Goal: Task Accomplishment & Management: Complete application form

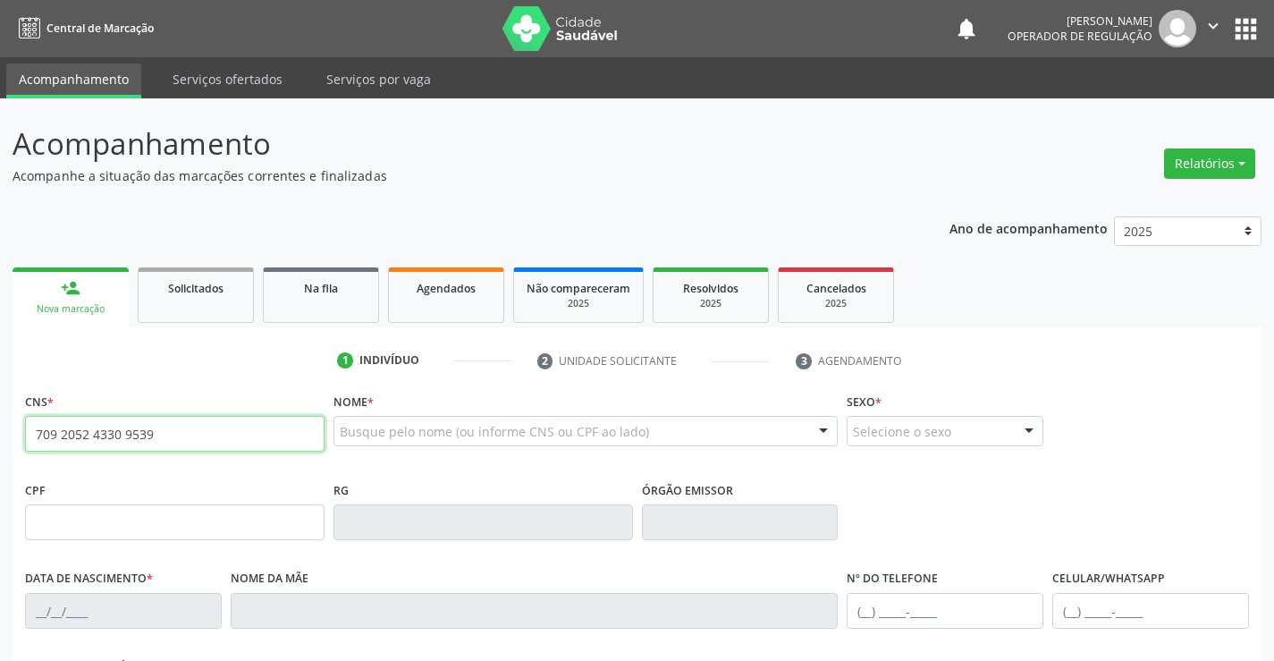
type input "709 2052 4330 9539"
type input "2076690824"
type input "SSPBA"
type input "[DATE]"
type input "[PHONE_NUMBER]"
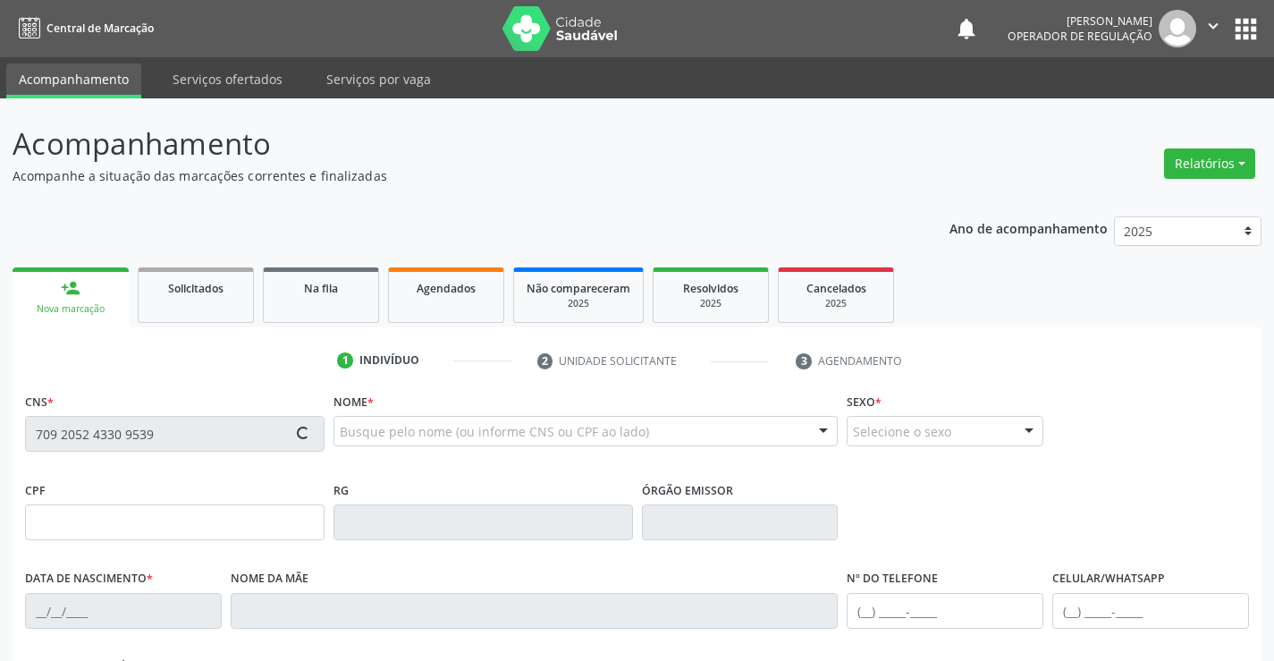
type input "[PHONE_NUMBER]"
type input "S/N"
type input "860.265.835-48"
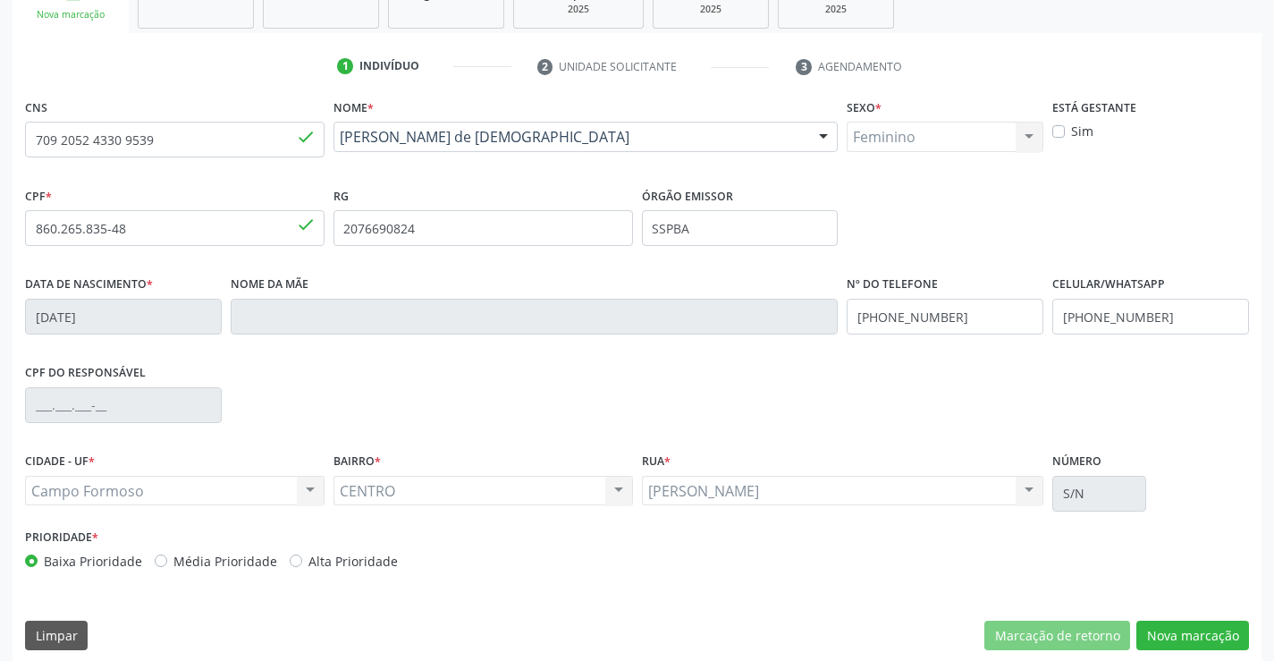
scroll to position [308, 0]
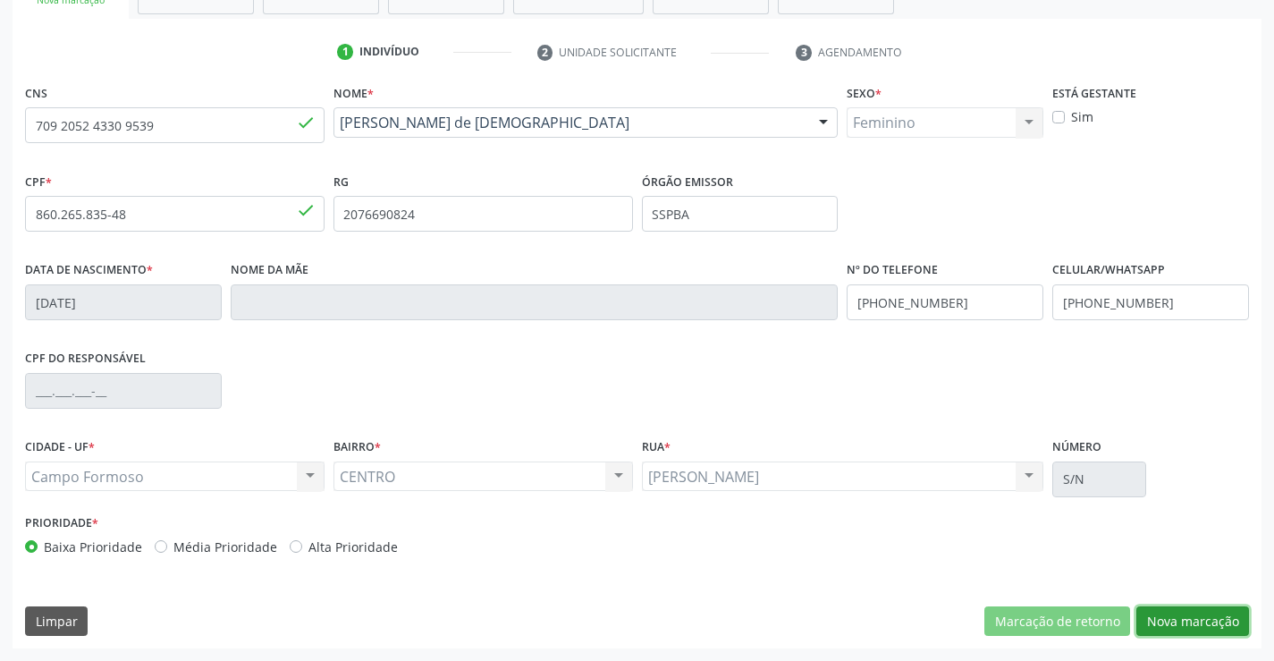
click at [1176, 626] on button "Nova marcação" at bounding box center [1192, 621] width 113 height 30
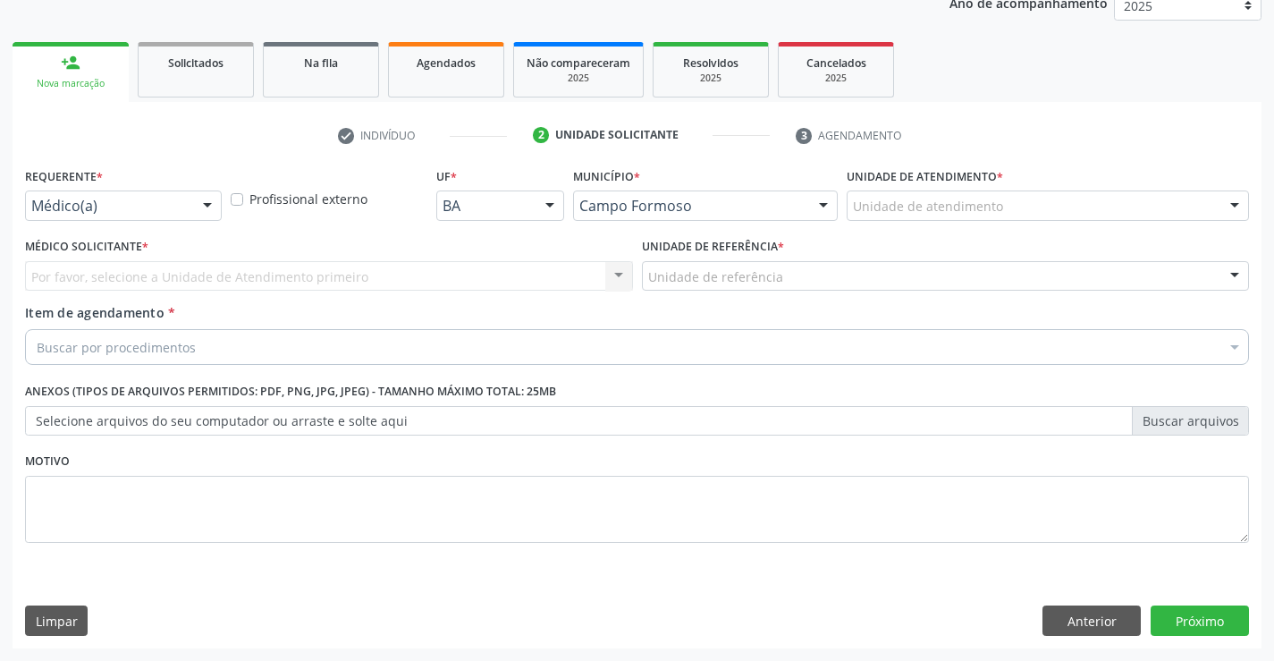
click at [214, 198] on div at bounding box center [207, 206] width 27 height 30
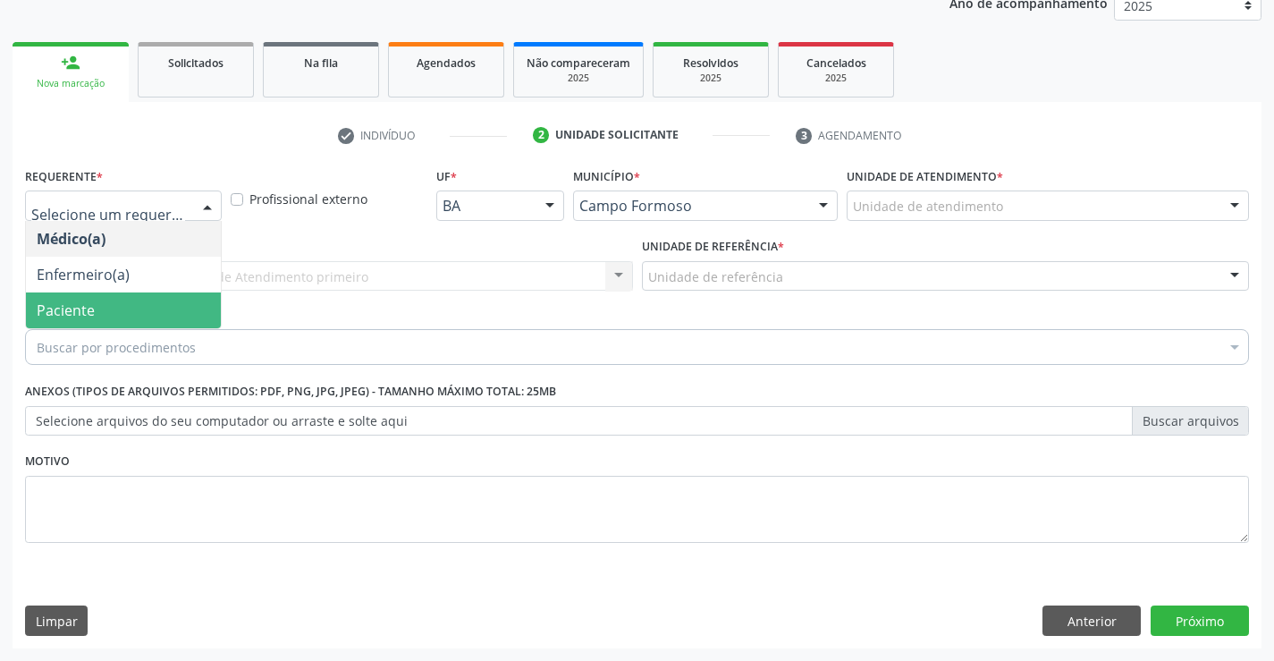
click at [123, 299] on span "Paciente" at bounding box center [123, 310] width 195 height 36
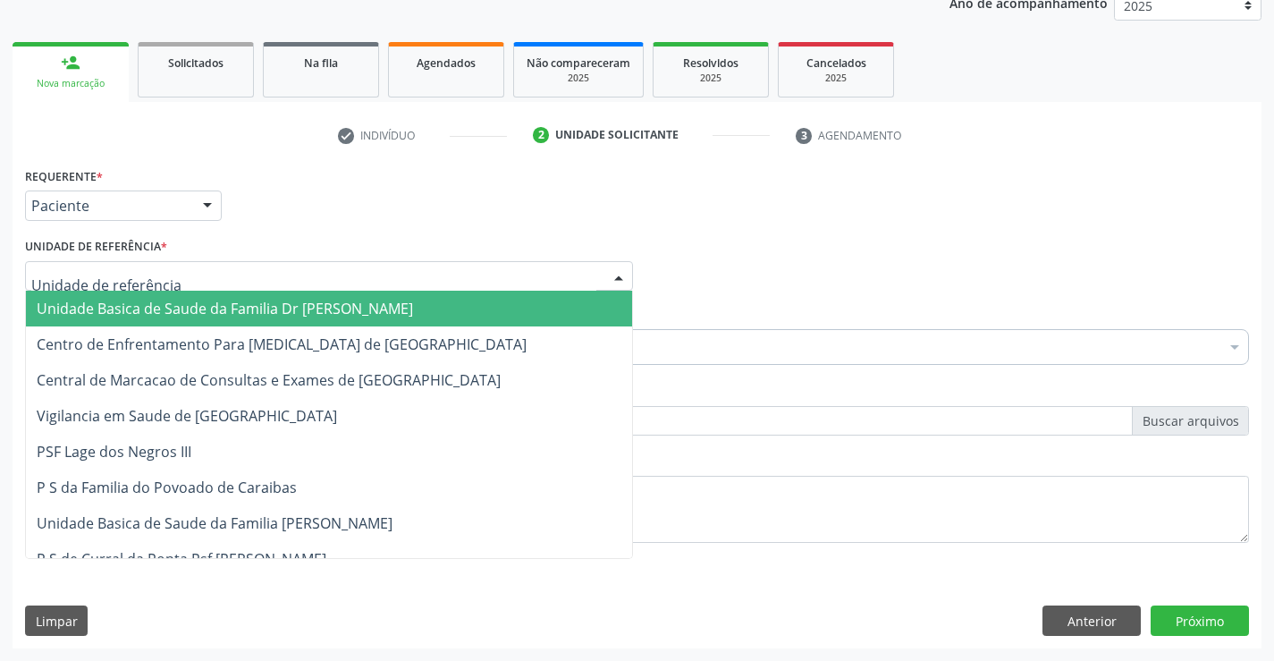
click at [619, 268] on div at bounding box center [618, 277] width 27 height 30
click at [417, 318] on span "Unidade Basica de Saude da Familia Dr [PERSON_NAME]" at bounding box center [329, 309] width 606 height 36
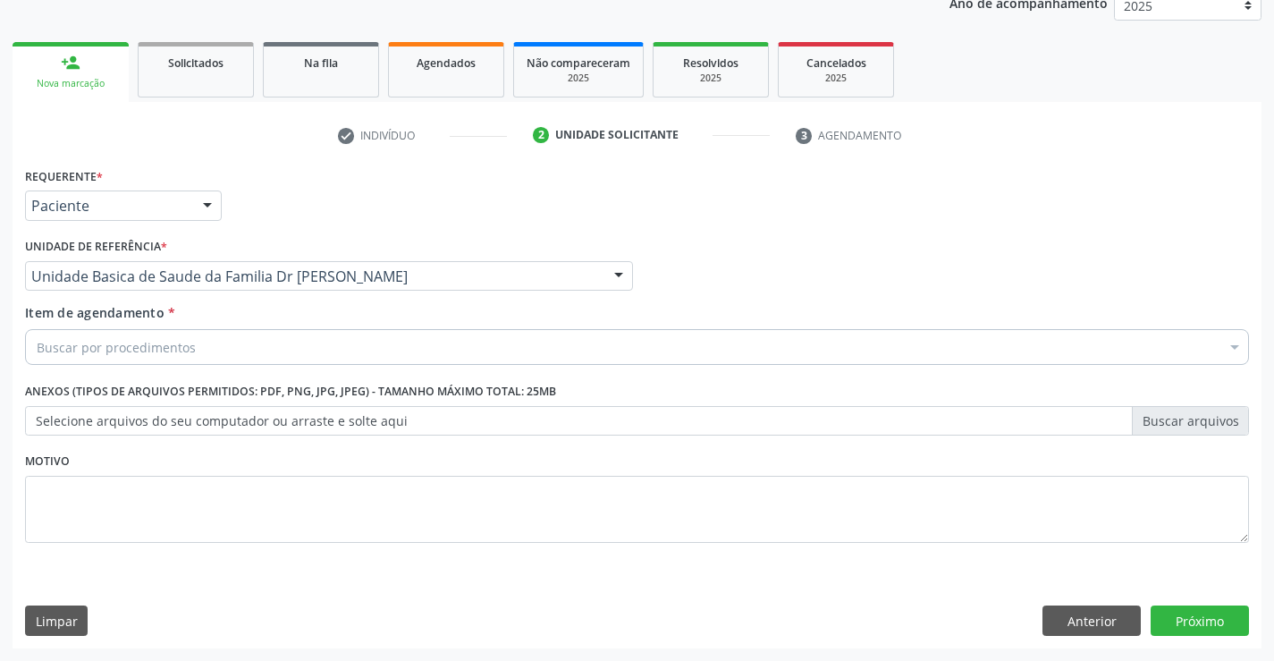
click at [340, 348] on div "Buscar por procedimentos" at bounding box center [637, 347] width 1224 height 36
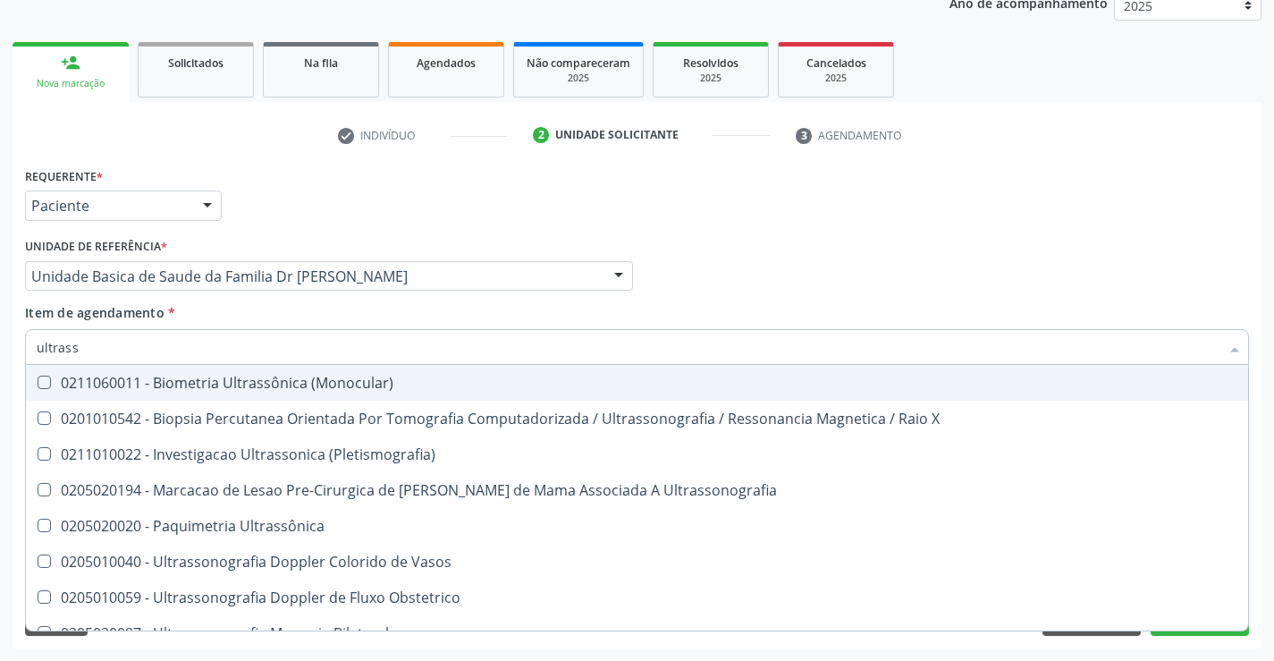
type input "ultrasso"
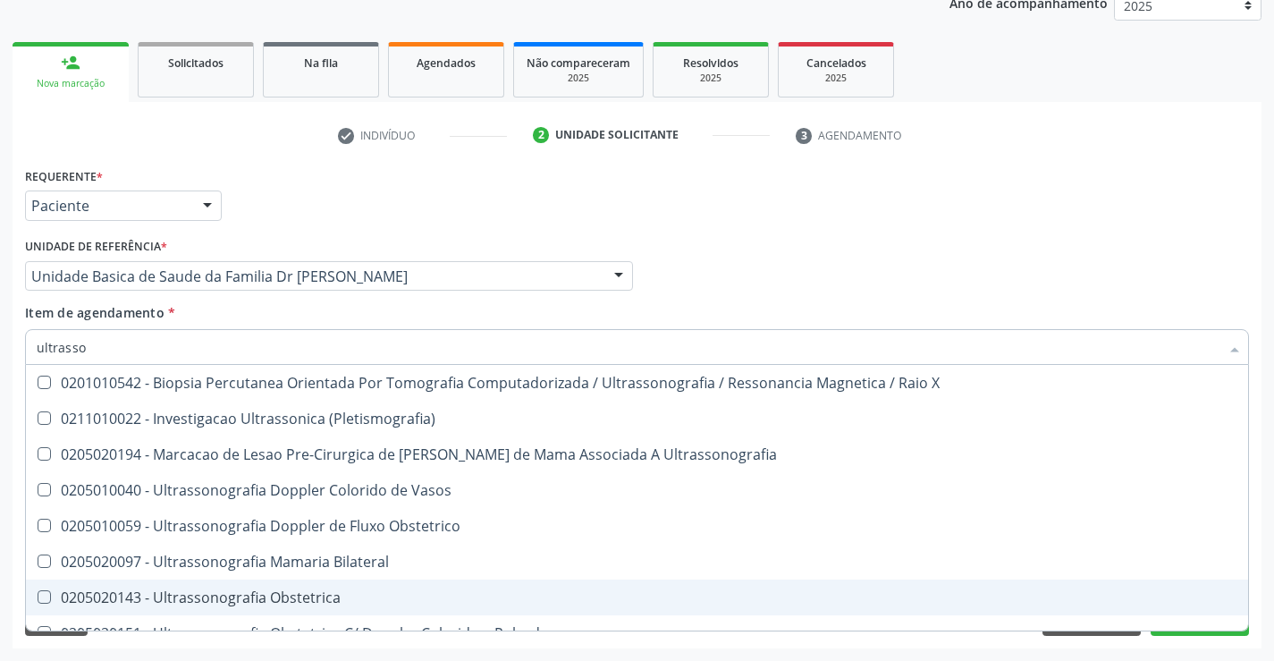
click at [280, 599] on div "0205020143 - Ultrassonografia Obstetrica" at bounding box center [637, 597] width 1201 height 14
checkbox Obstetrica "true"
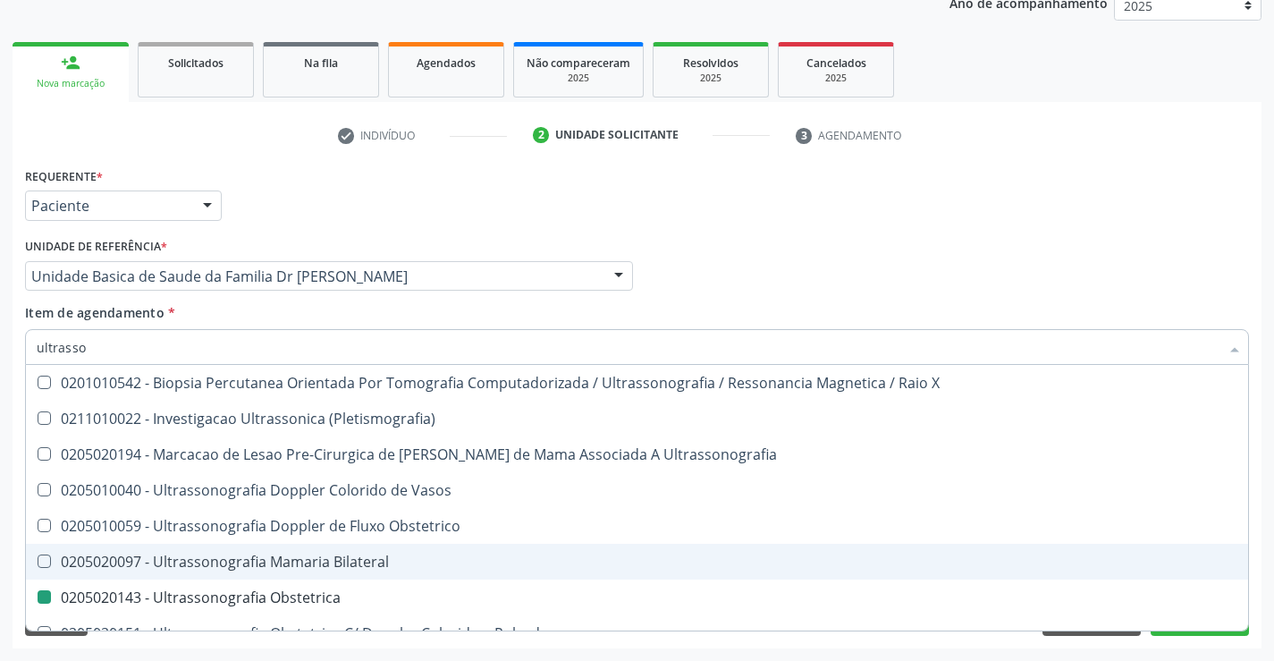
click at [1214, 264] on div "Médico Solicitante Por favor, selecione a Unidade de Atendimento primeiro Nenhu…" at bounding box center [637, 268] width 1233 height 70
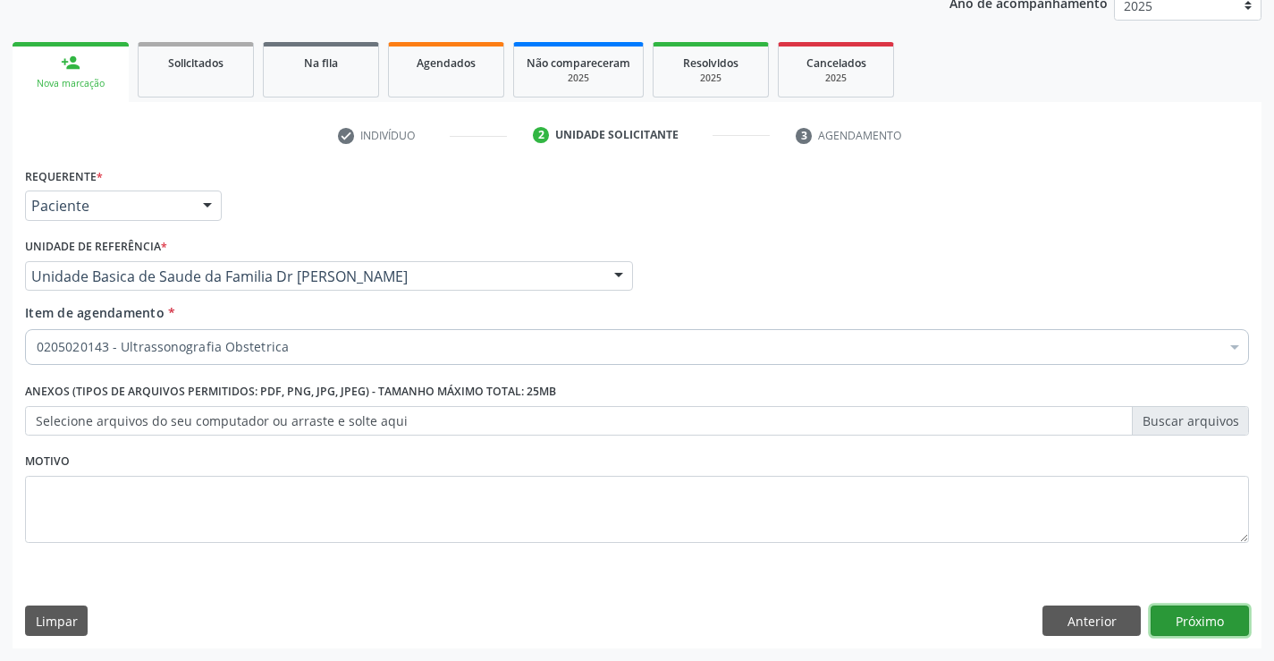
click at [1219, 616] on button "Próximo" at bounding box center [1200, 620] width 98 height 30
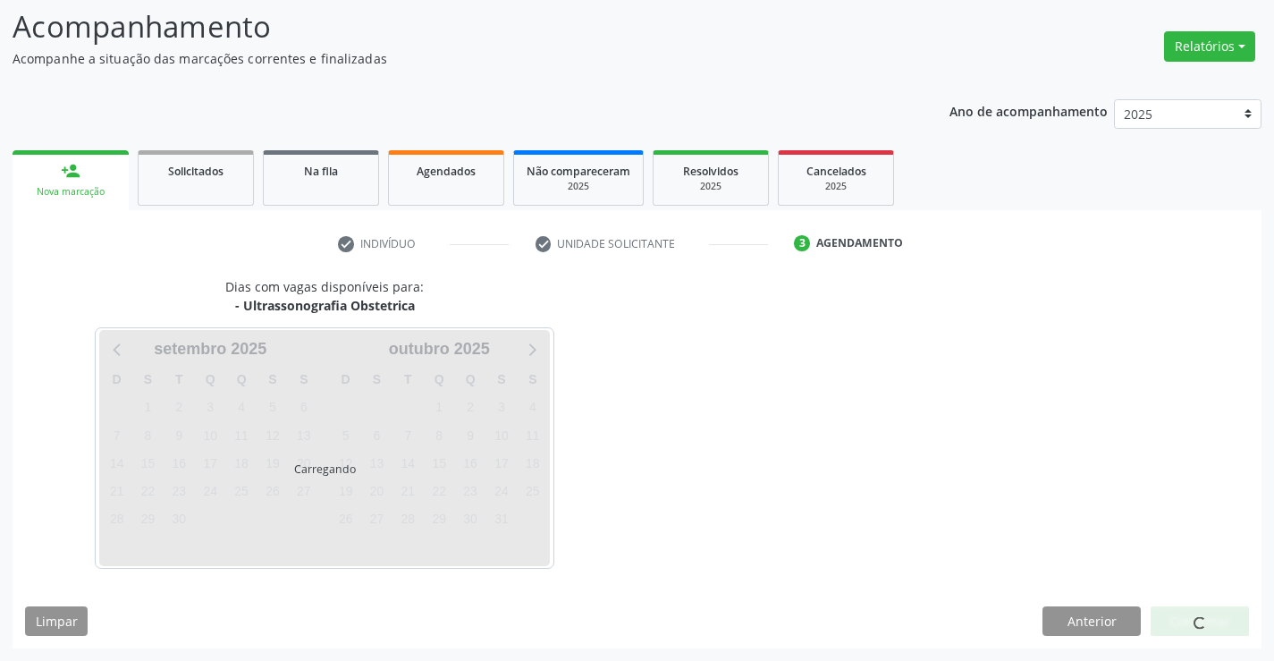
scroll to position [117, 0]
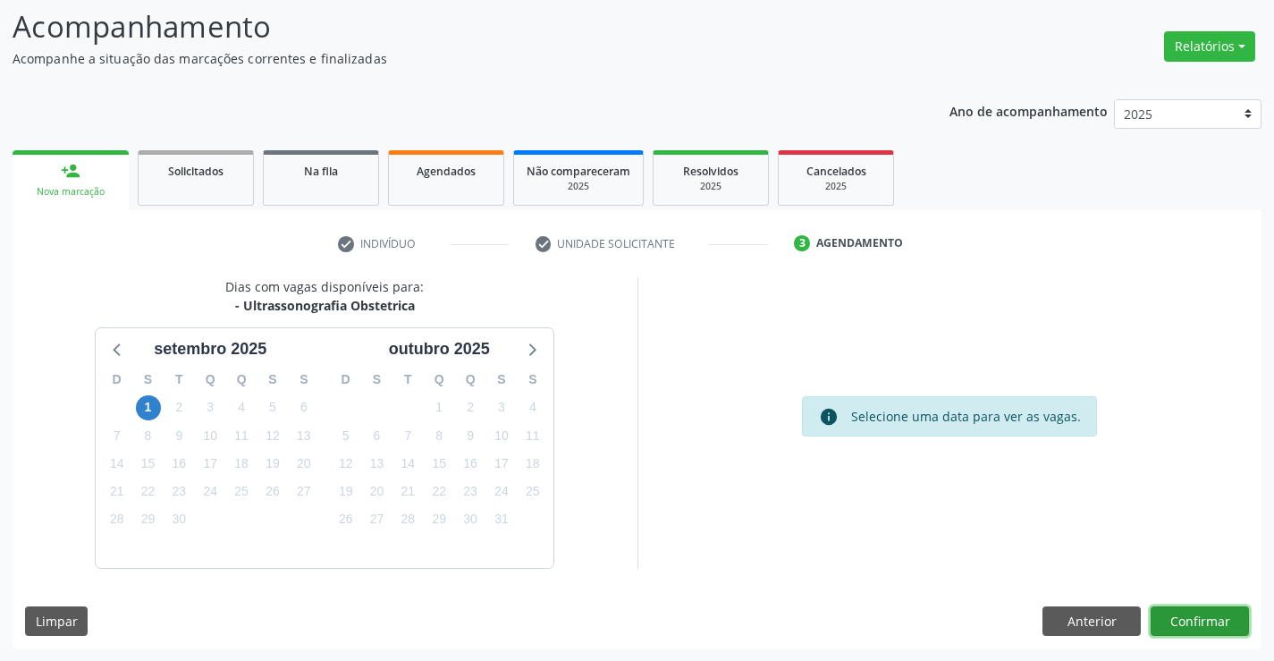
click at [1179, 628] on button "Confirmar" at bounding box center [1200, 621] width 98 height 30
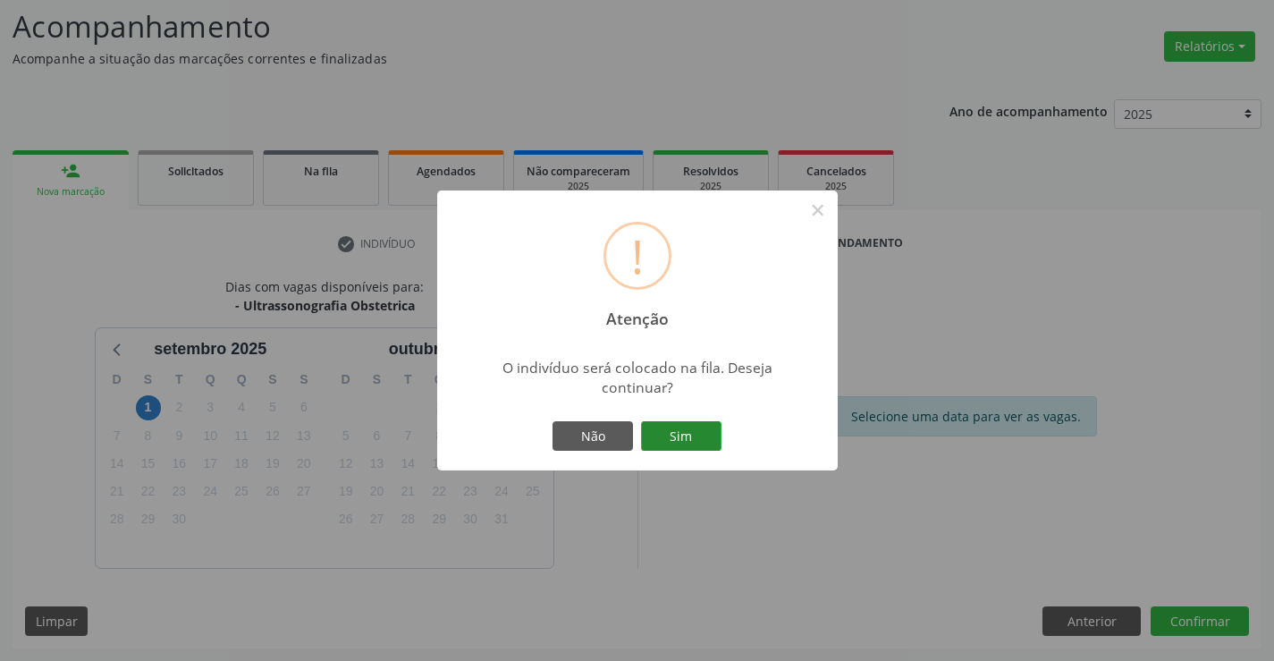
click at [695, 428] on button "Sim" at bounding box center [681, 436] width 80 height 30
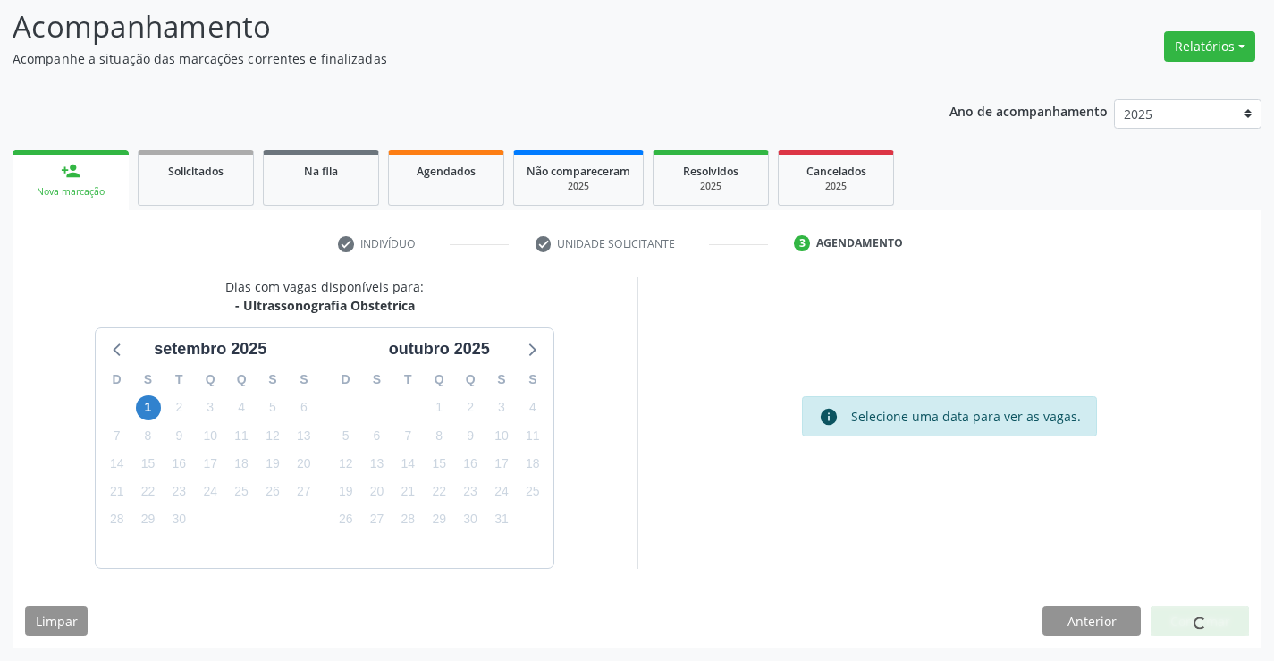
scroll to position [0, 0]
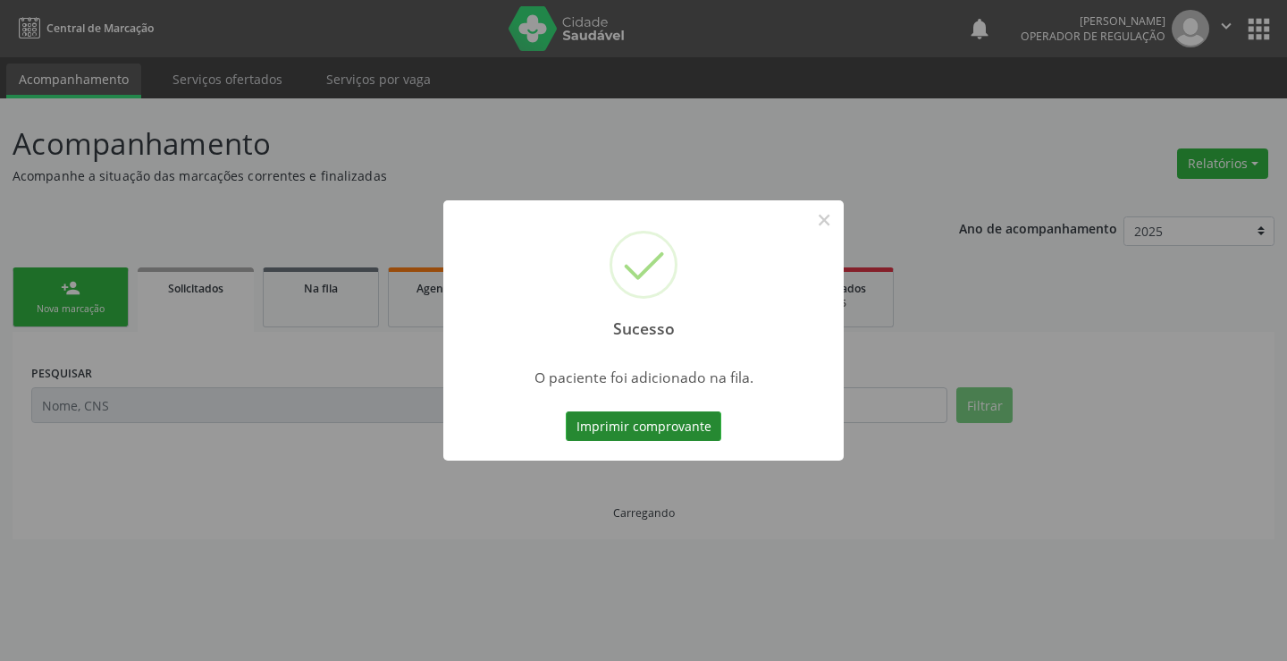
click at [679, 423] on button "Imprimir comprovante" at bounding box center [644, 426] width 156 height 30
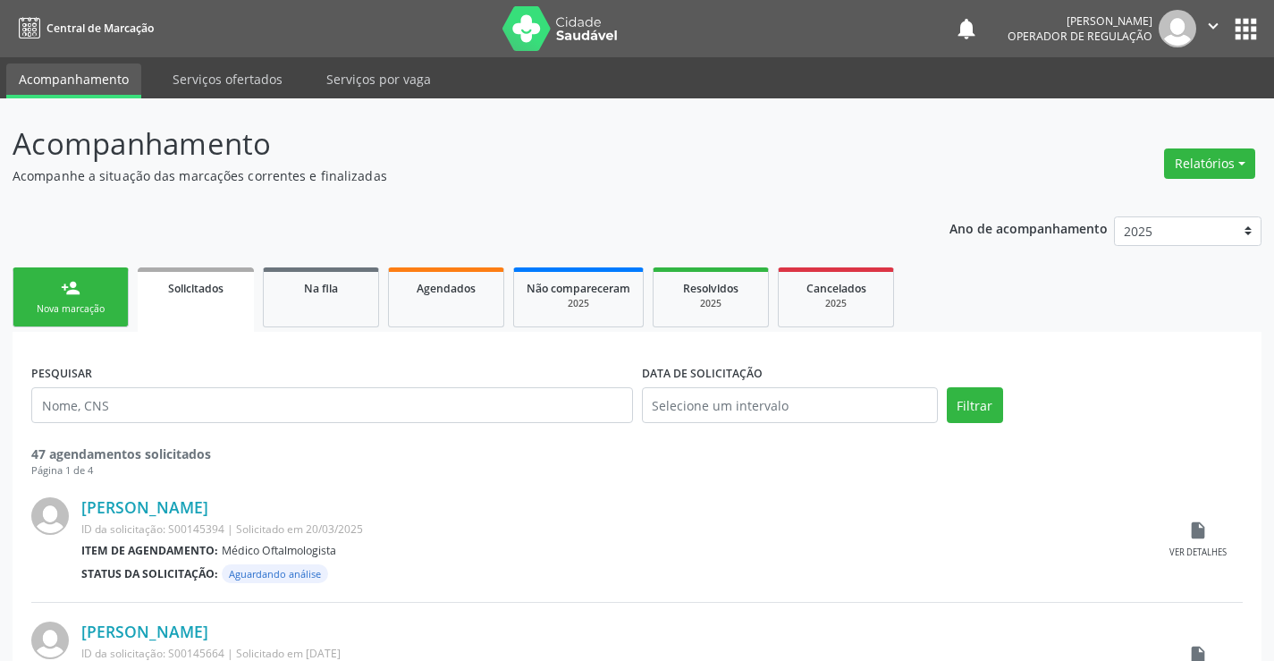
click at [46, 311] on div "Nova marcação" at bounding box center [70, 308] width 89 height 13
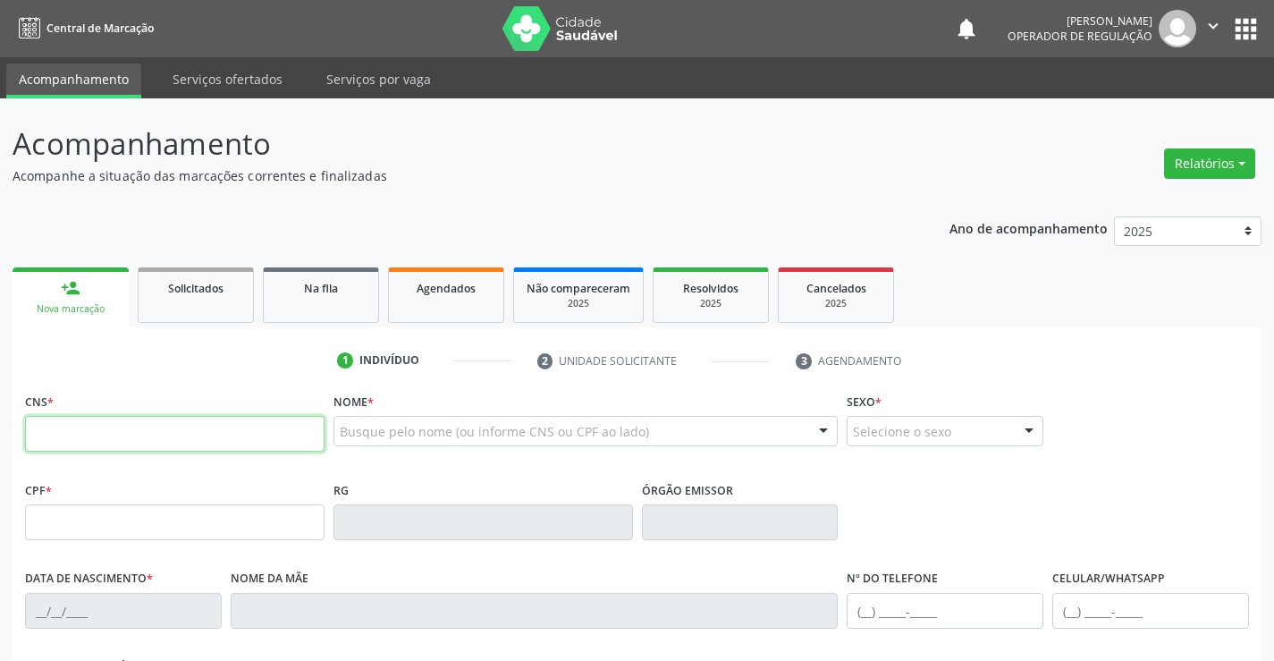
click at [72, 425] on input "text" at bounding box center [174, 434] width 299 height 36
type input "700 6059 4554 9370"
type input "0343966166"
type input "[DATE]"
type input "[PHONE_NUMBER]"
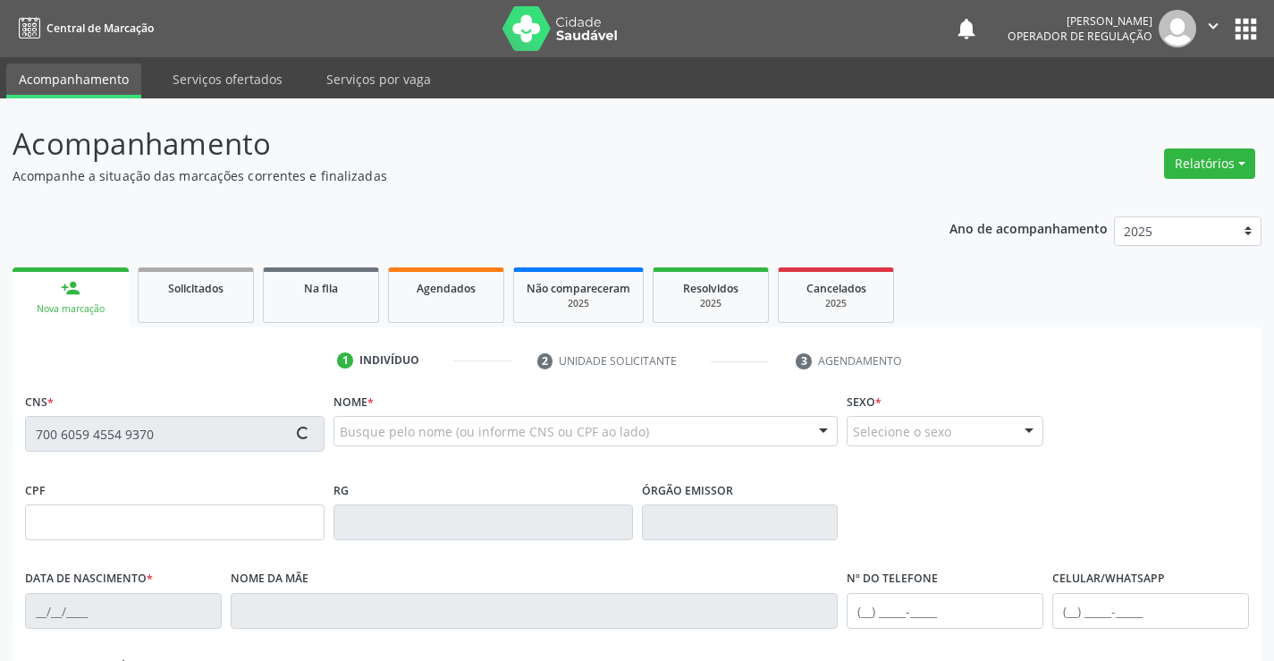
type input "SN"
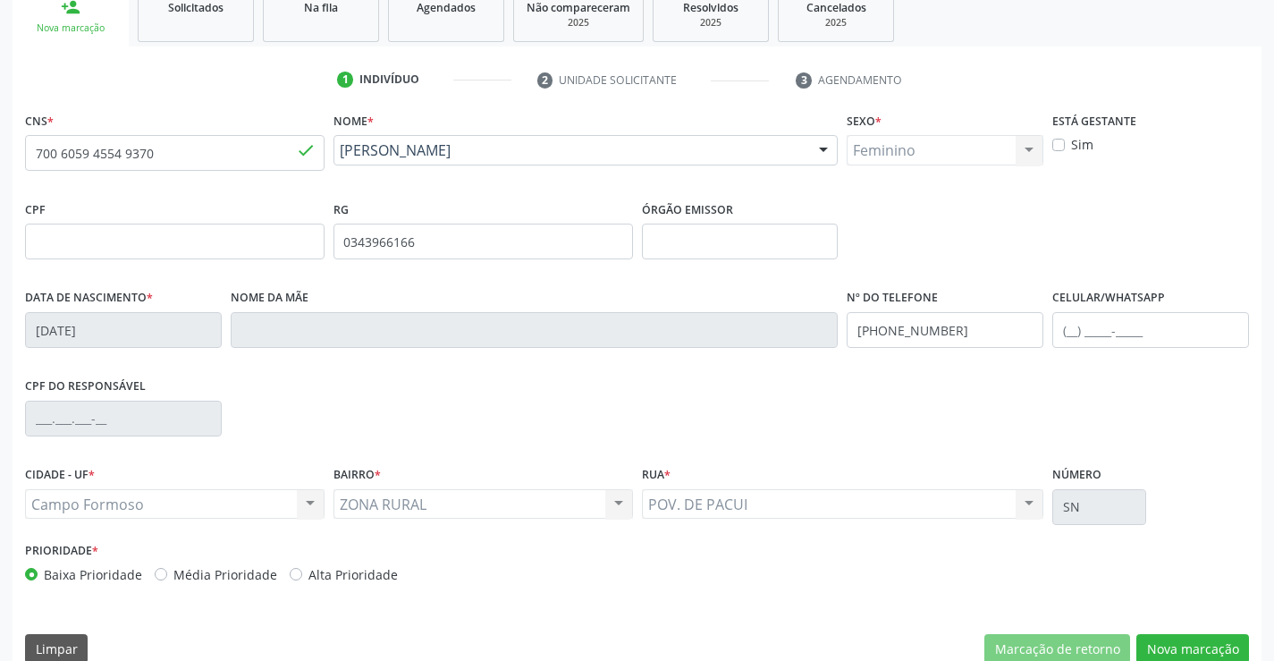
scroll to position [308, 0]
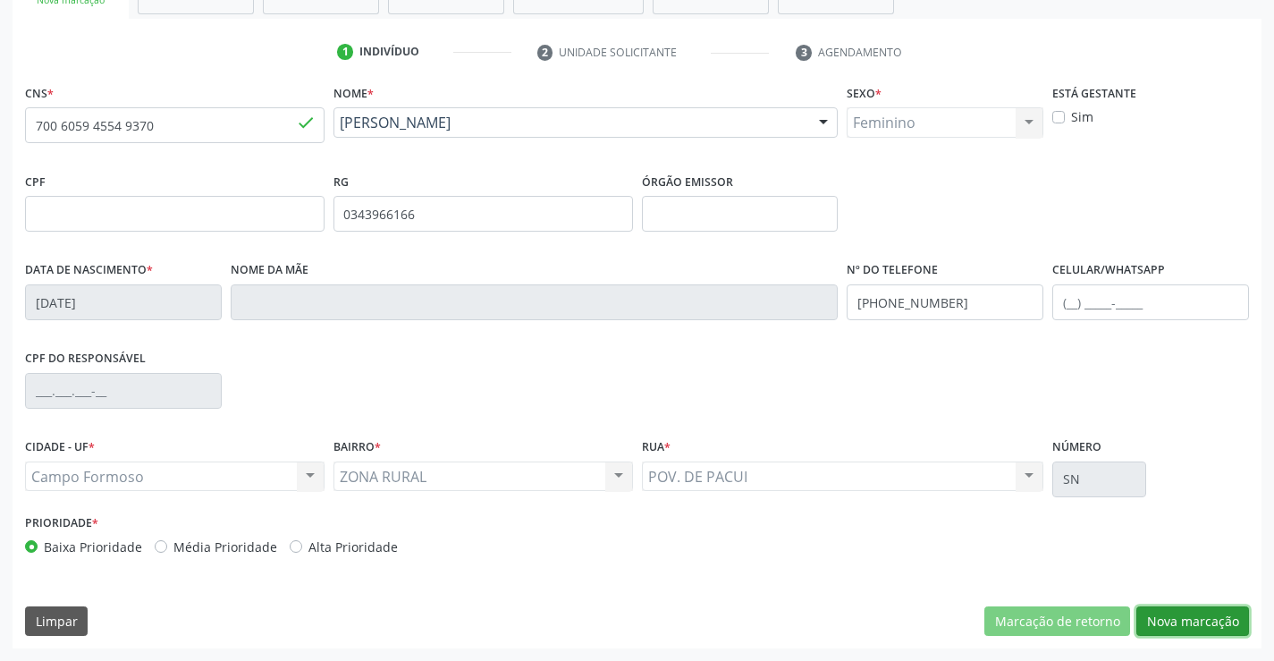
click at [1168, 626] on button "Nova marcação" at bounding box center [1192, 621] width 113 height 30
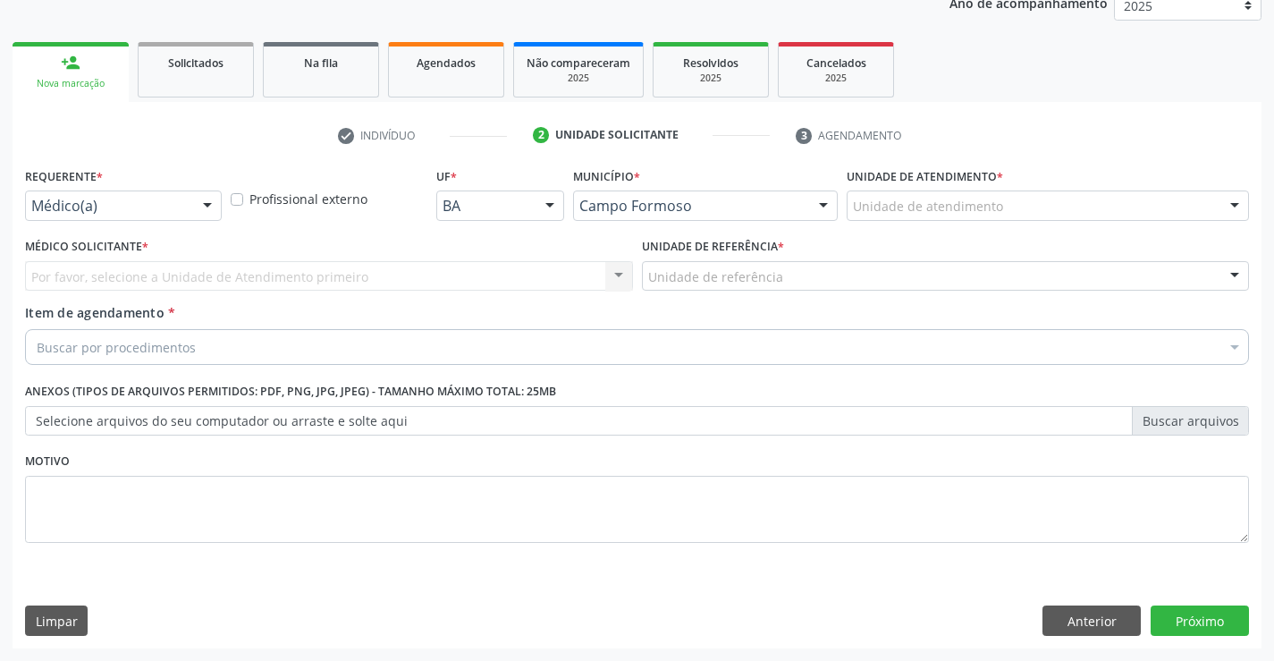
scroll to position [225, 0]
click at [205, 208] on div at bounding box center [207, 206] width 27 height 30
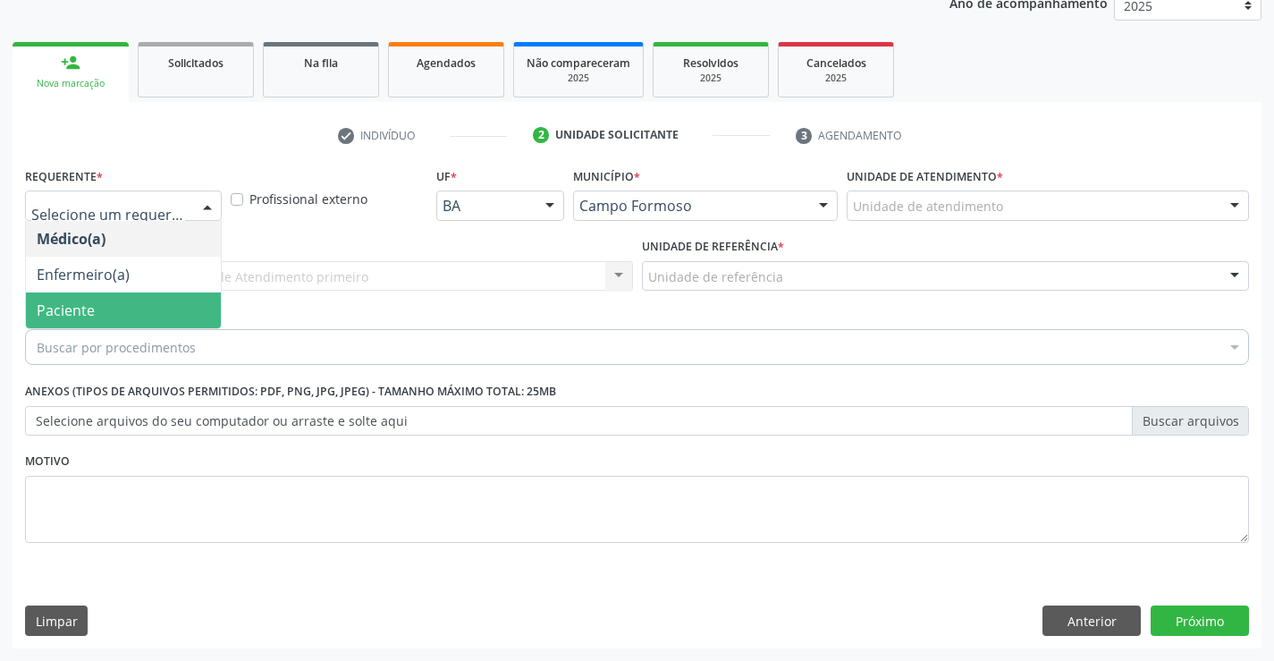
click at [109, 308] on span "Paciente" at bounding box center [123, 310] width 195 height 36
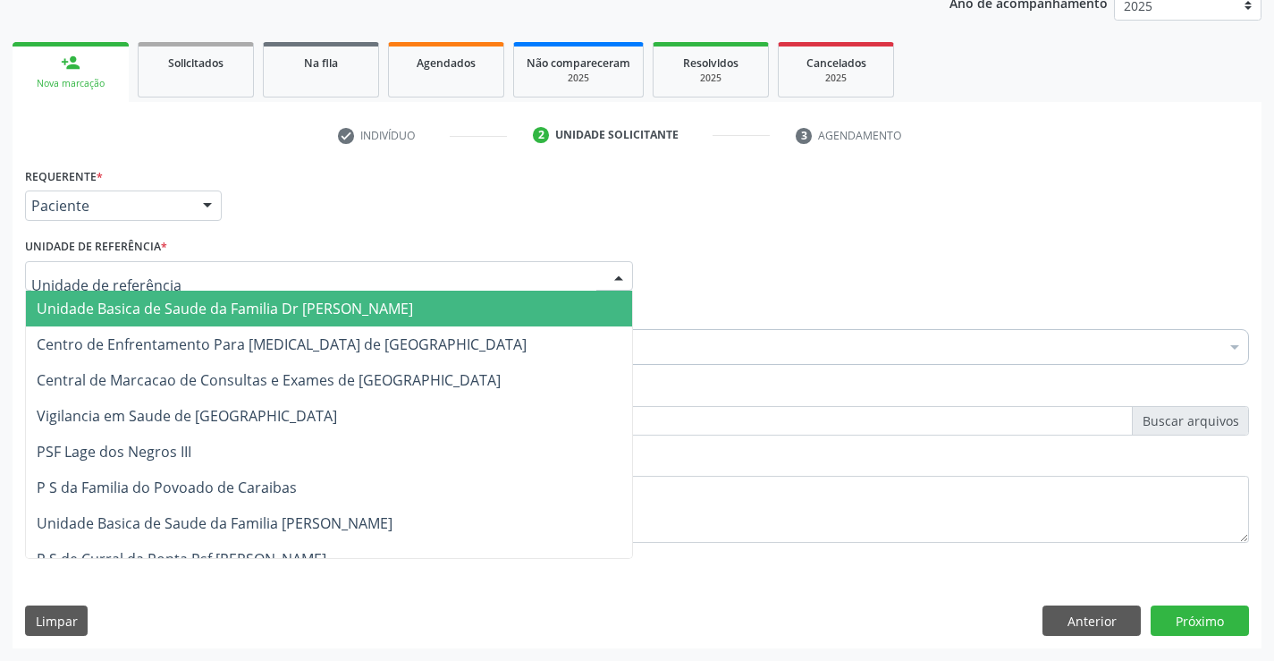
click at [609, 274] on div at bounding box center [618, 277] width 27 height 30
click at [325, 316] on span "Unidade Basica de Saude da Familia Dr [PERSON_NAME]" at bounding box center [225, 309] width 376 height 20
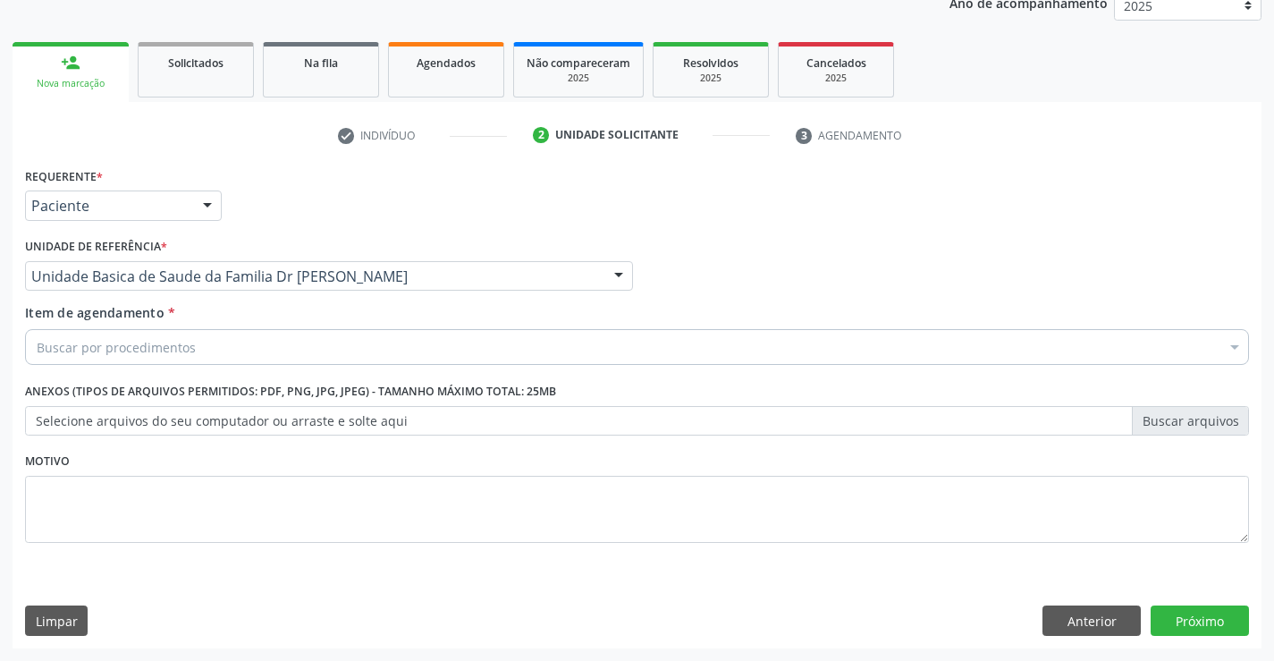
click at [208, 329] on div "Buscar por procedimentos" at bounding box center [637, 347] width 1224 height 36
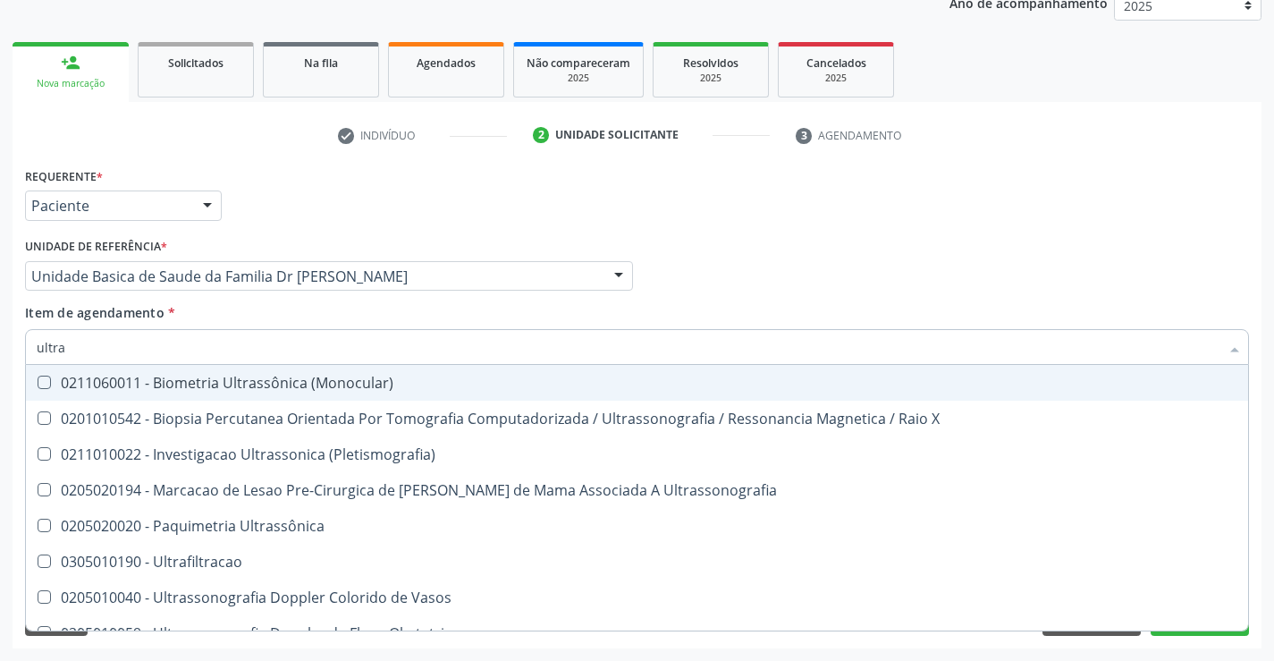
type input "ultras"
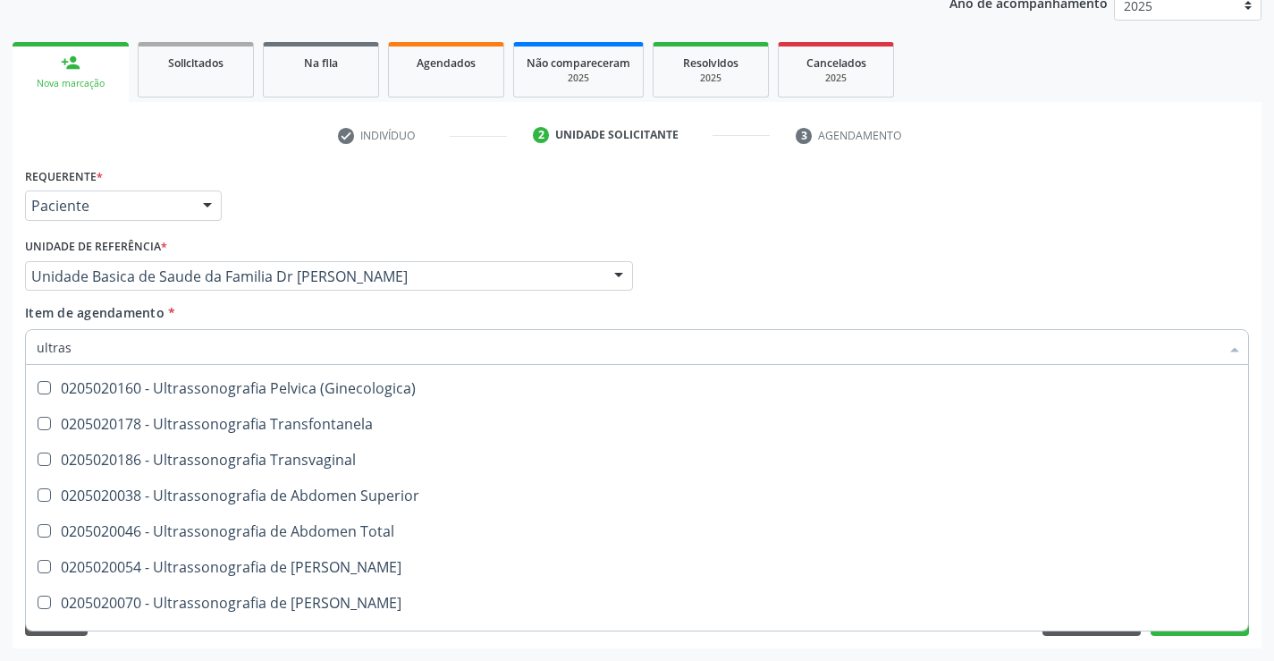
scroll to position [358, 0]
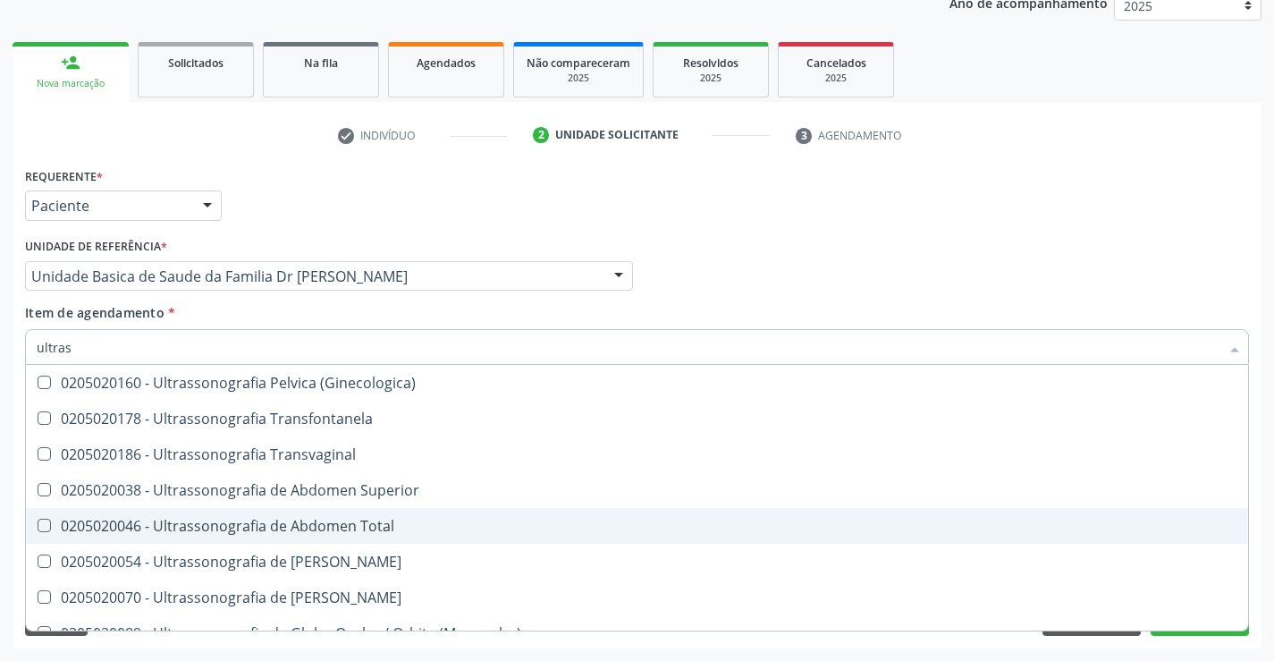
click at [285, 527] on div "0205020046 - Ultrassonografia de Abdomen Total" at bounding box center [637, 526] width 1201 height 14
checkbox Total "true"
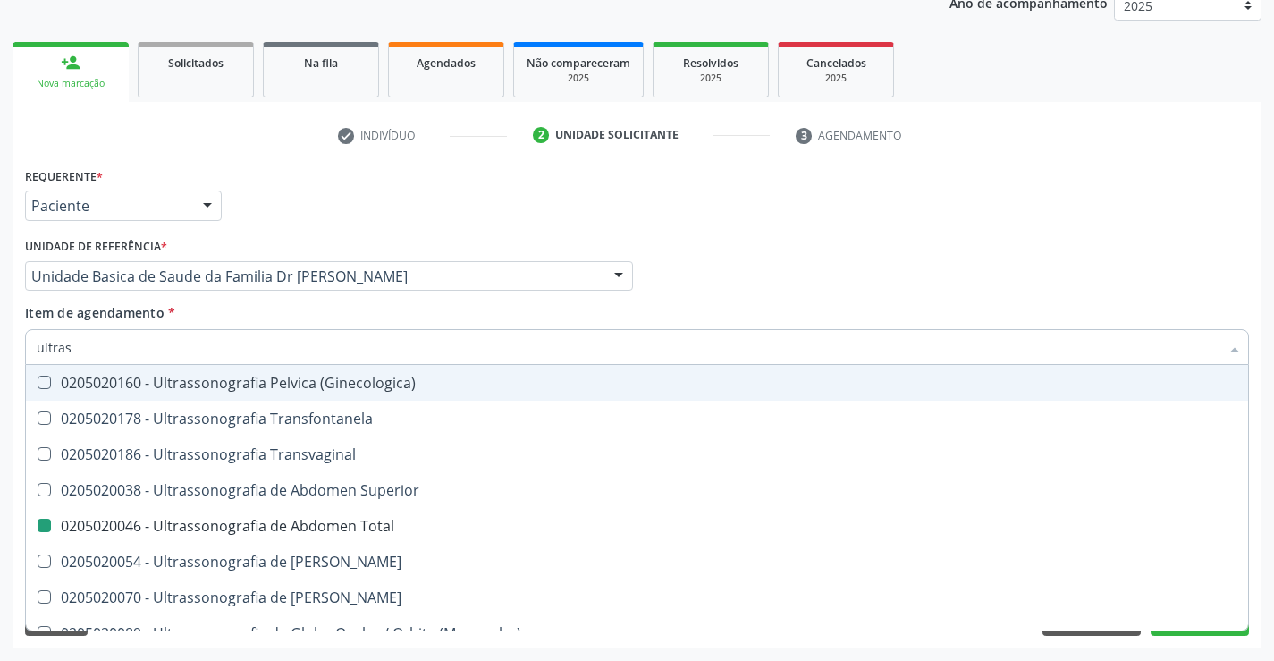
click at [785, 251] on div "Médico Solicitante Por favor, selecione a Unidade de Atendimento primeiro Nenhu…" at bounding box center [637, 268] width 1233 height 70
checkbox X "true"
checkbox Total "false"
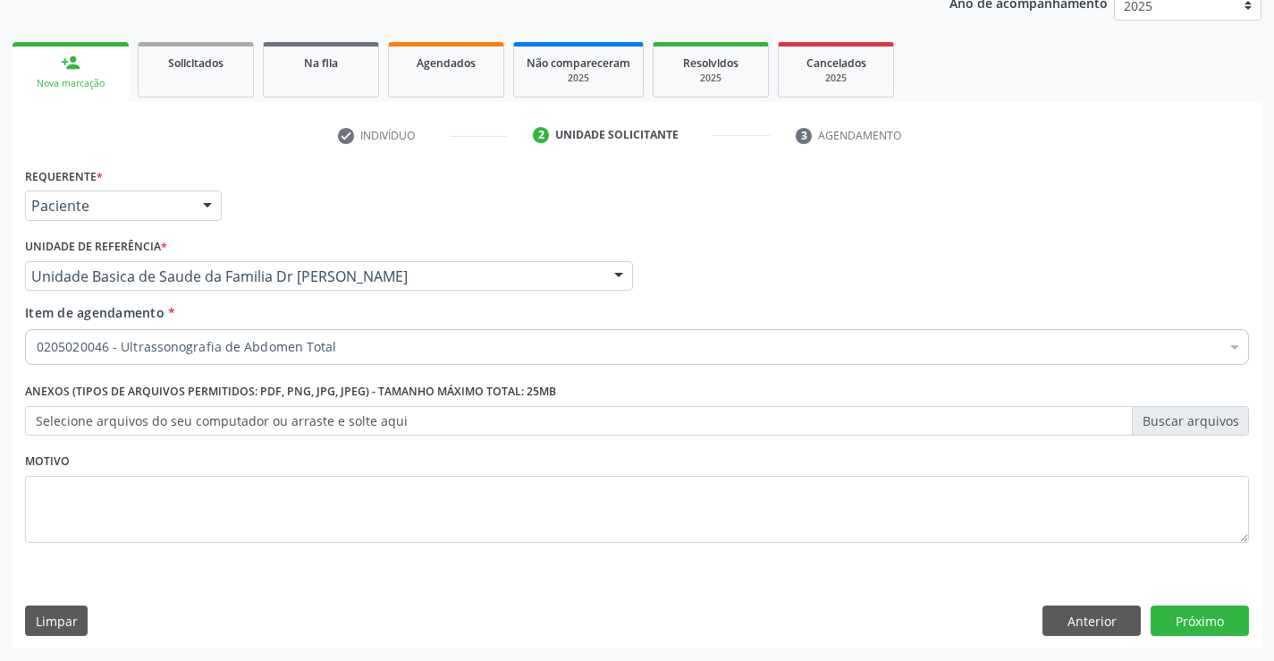
scroll to position [0, 0]
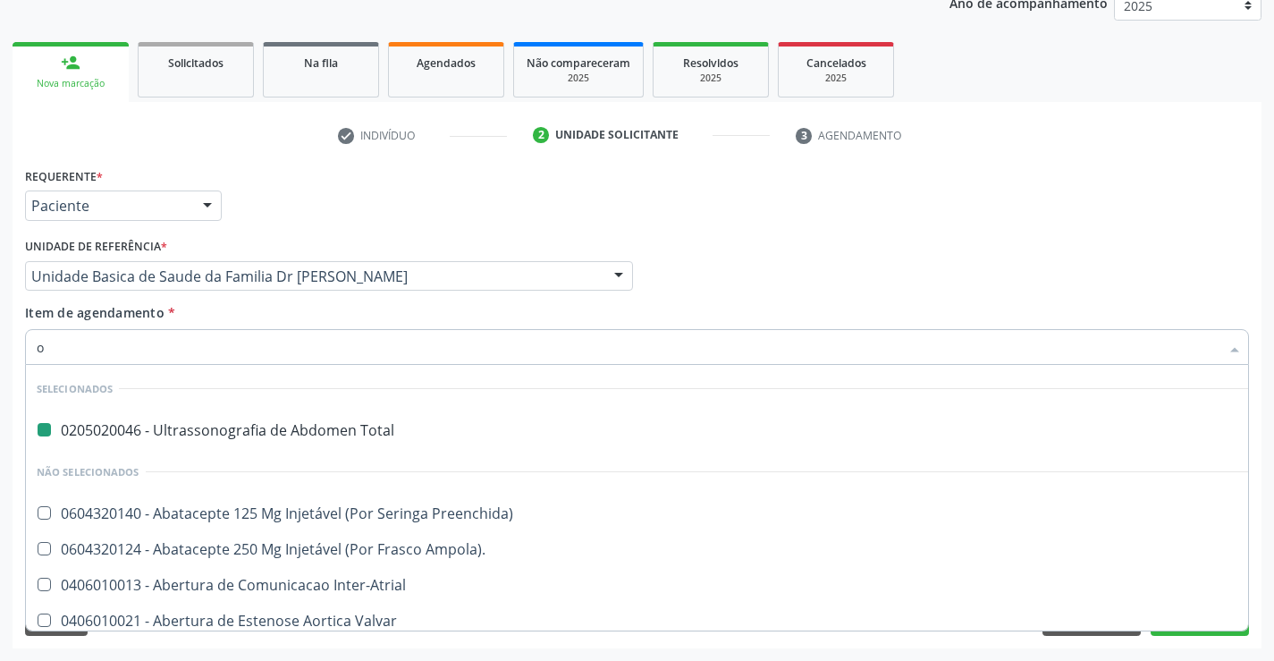
type input "of"
checkbox Total "false"
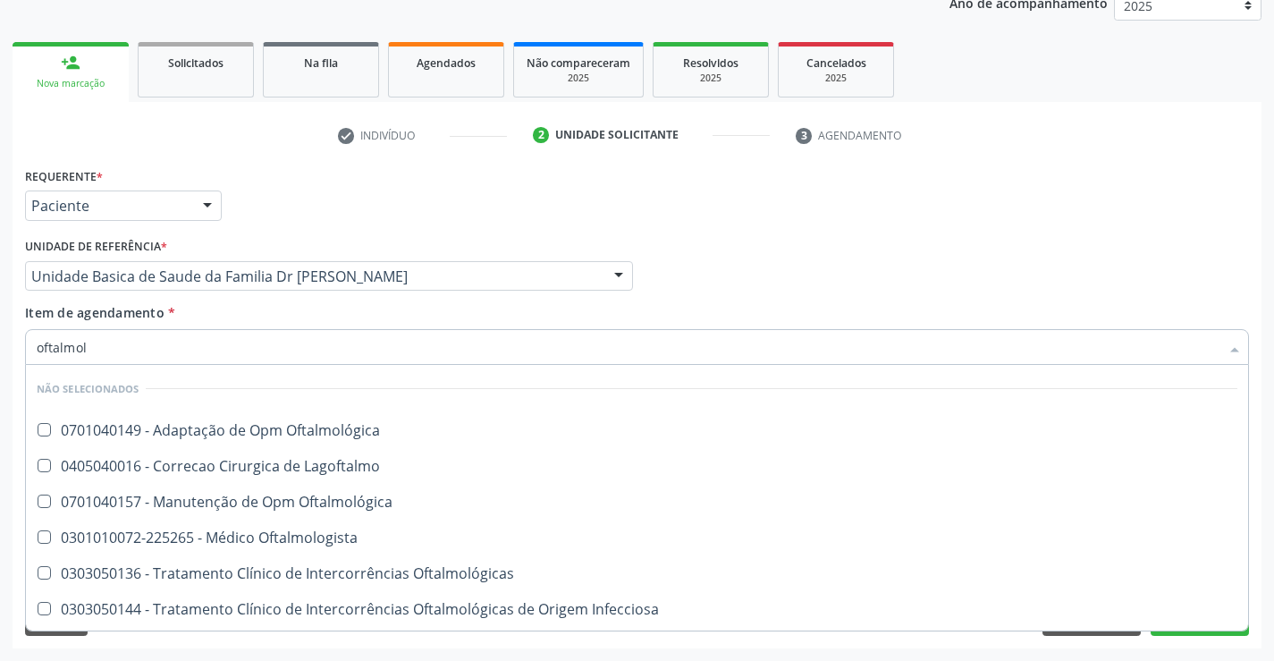
type input "oftalmolo"
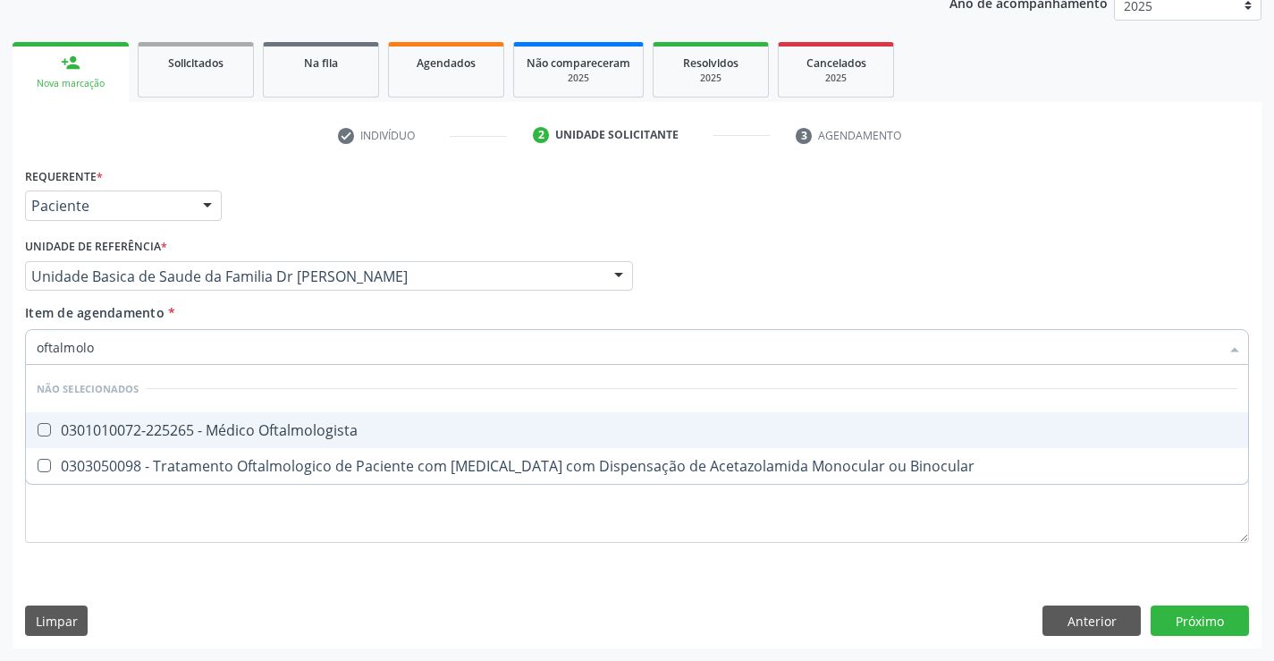
click at [223, 434] on div "0301010072-225265 - Médico Oftalmologista" at bounding box center [637, 430] width 1201 height 14
checkbox Oftalmologista "true"
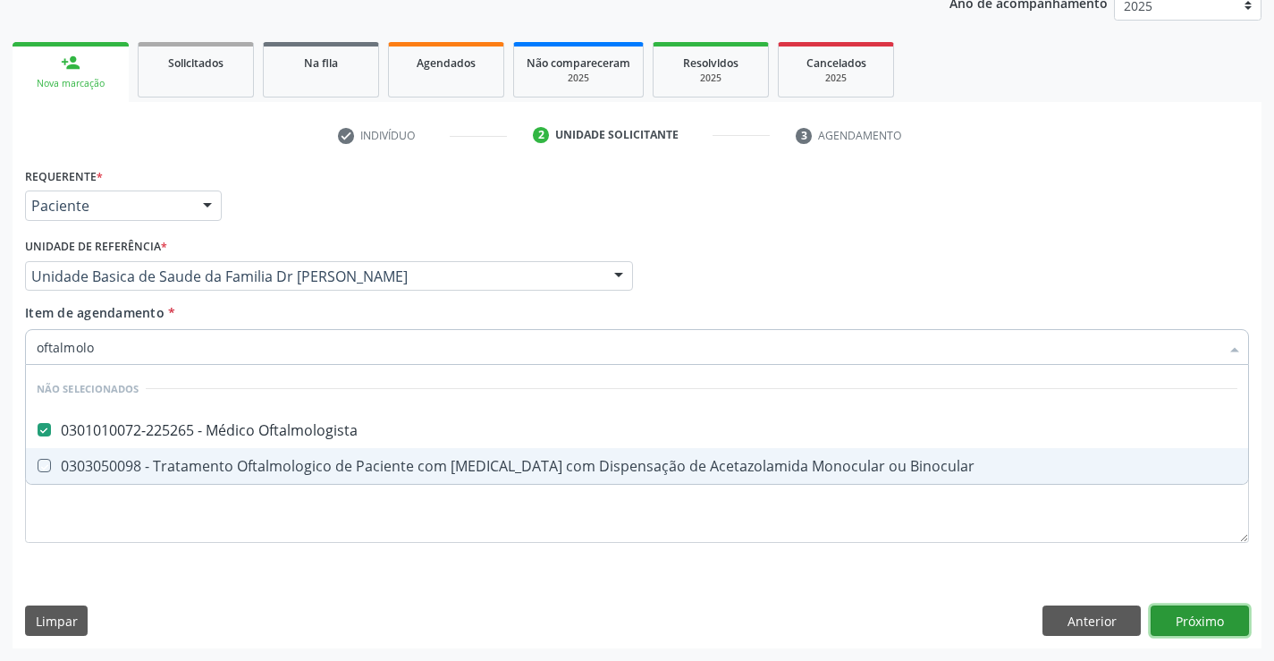
click at [1199, 610] on div "Requerente * Paciente Médico(a) Enfermeiro(a) Paciente Nenhum resultado encontr…" at bounding box center [637, 405] width 1249 height 485
checkbox Binocular "true"
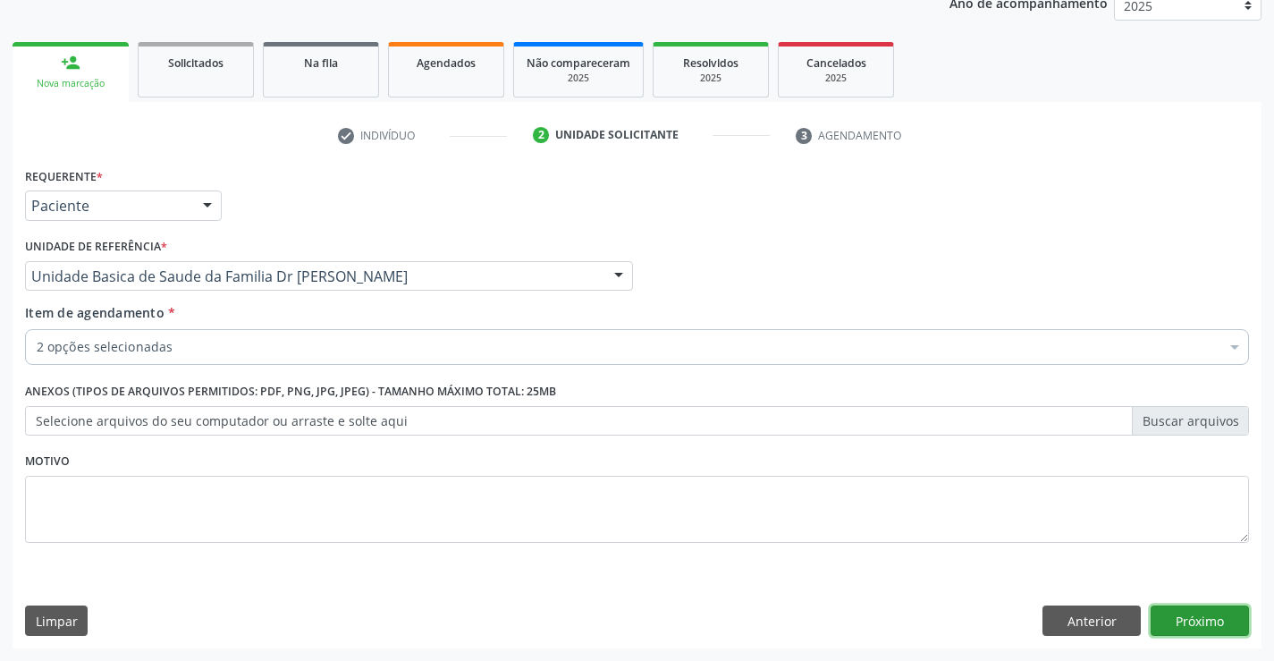
click at [1169, 618] on button "Próximo" at bounding box center [1200, 620] width 98 height 30
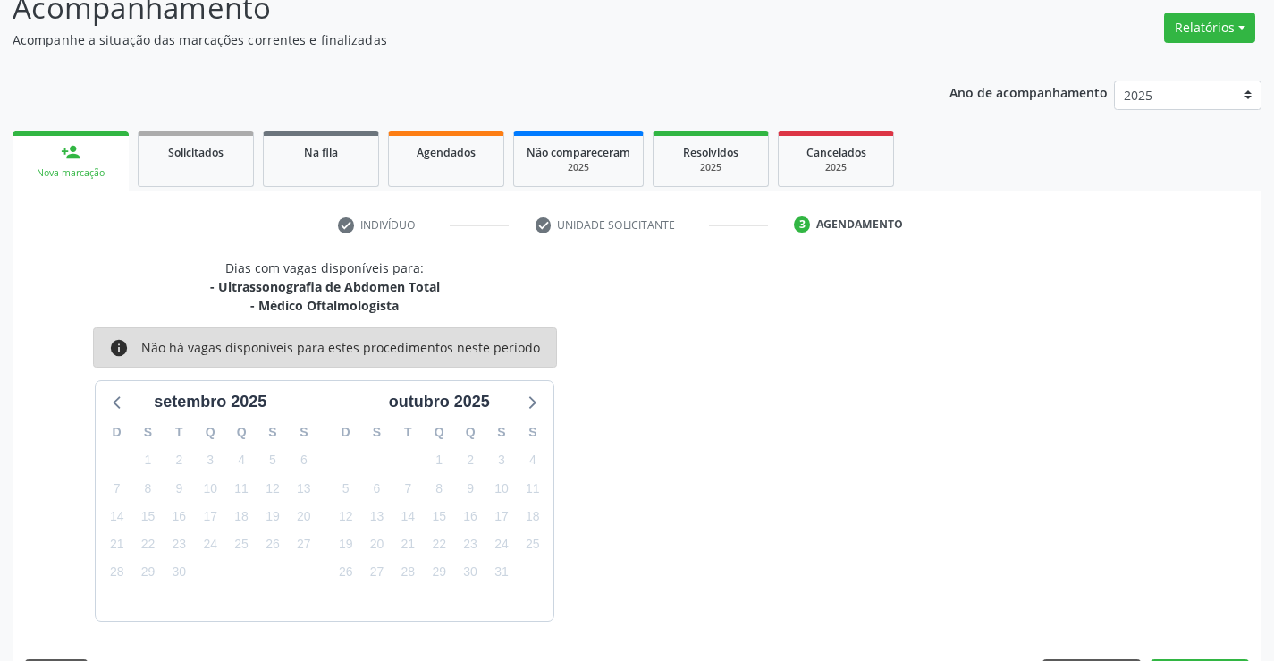
scroll to position [189, 0]
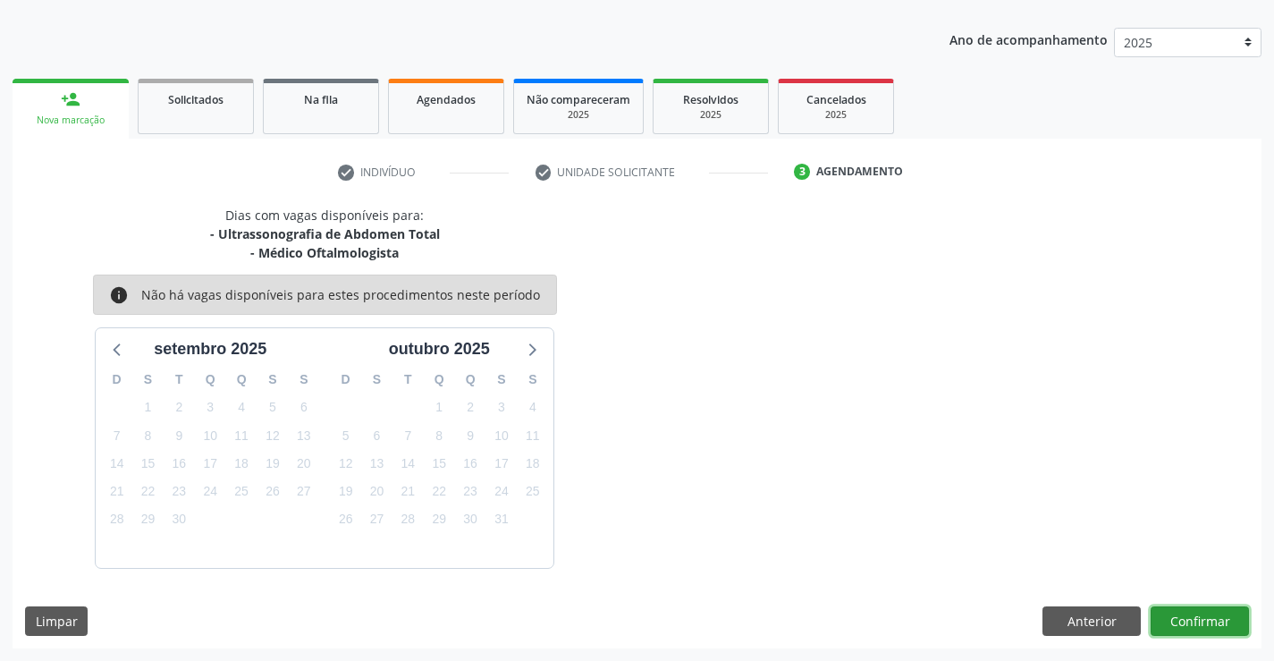
click at [1166, 620] on button "Confirmar" at bounding box center [1200, 621] width 98 height 30
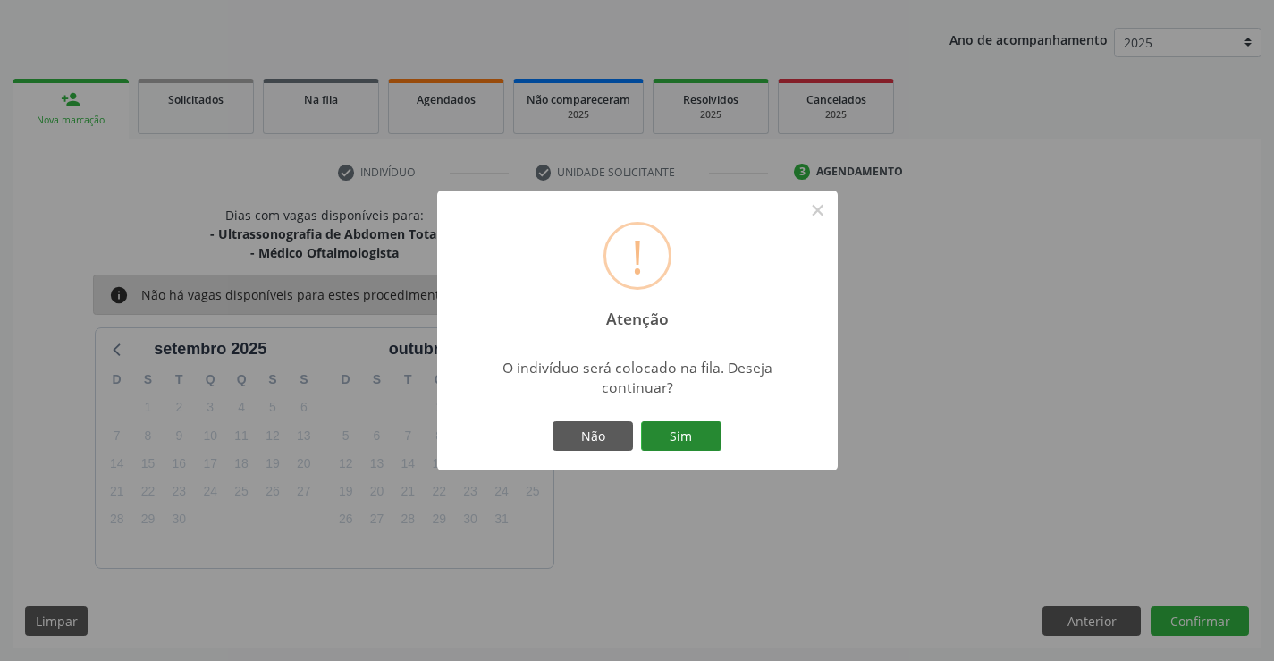
click at [701, 423] on button "Sim" at bounding box center [681, 436] width 80 height 30
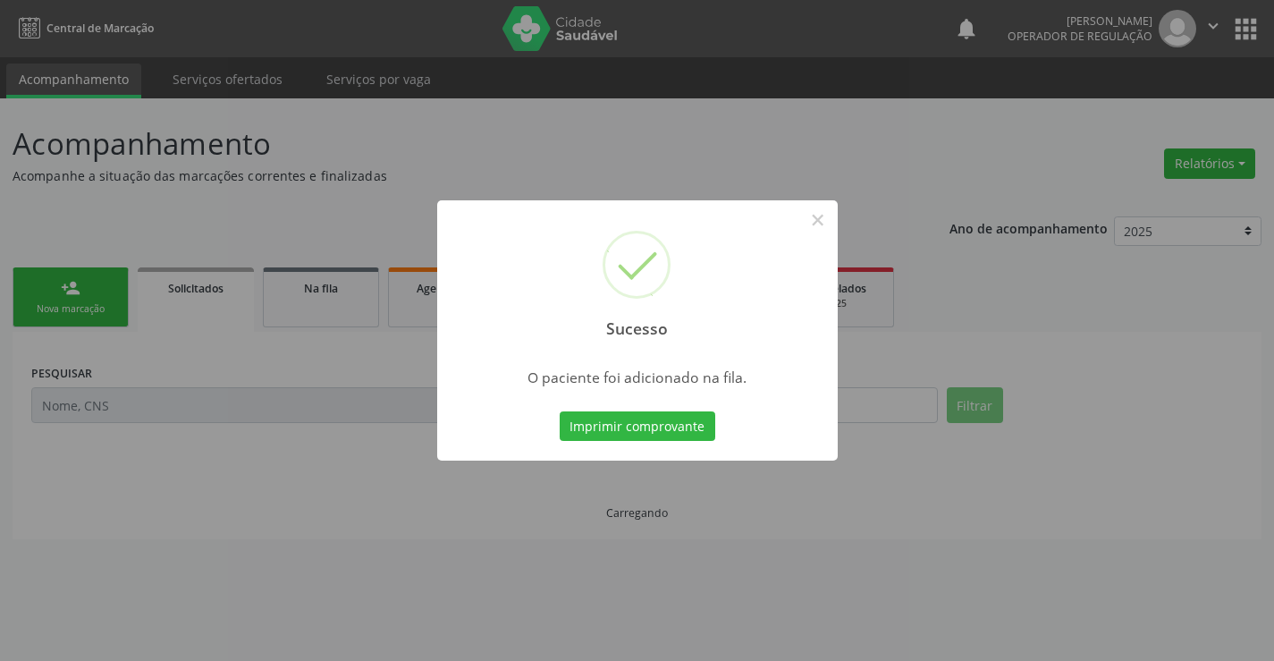
scroll to position [0, 0]
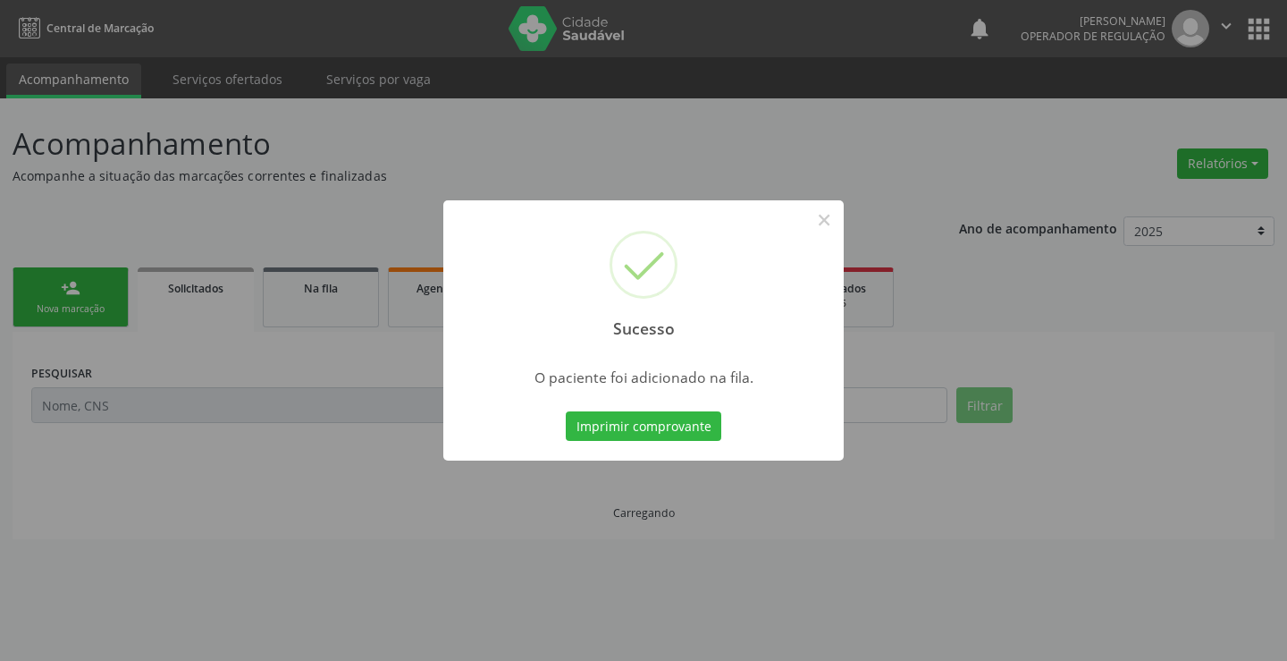
click at [701, 423] on button "Imprimir comprovante" at bounding box center [644, 426] width 156 height 30
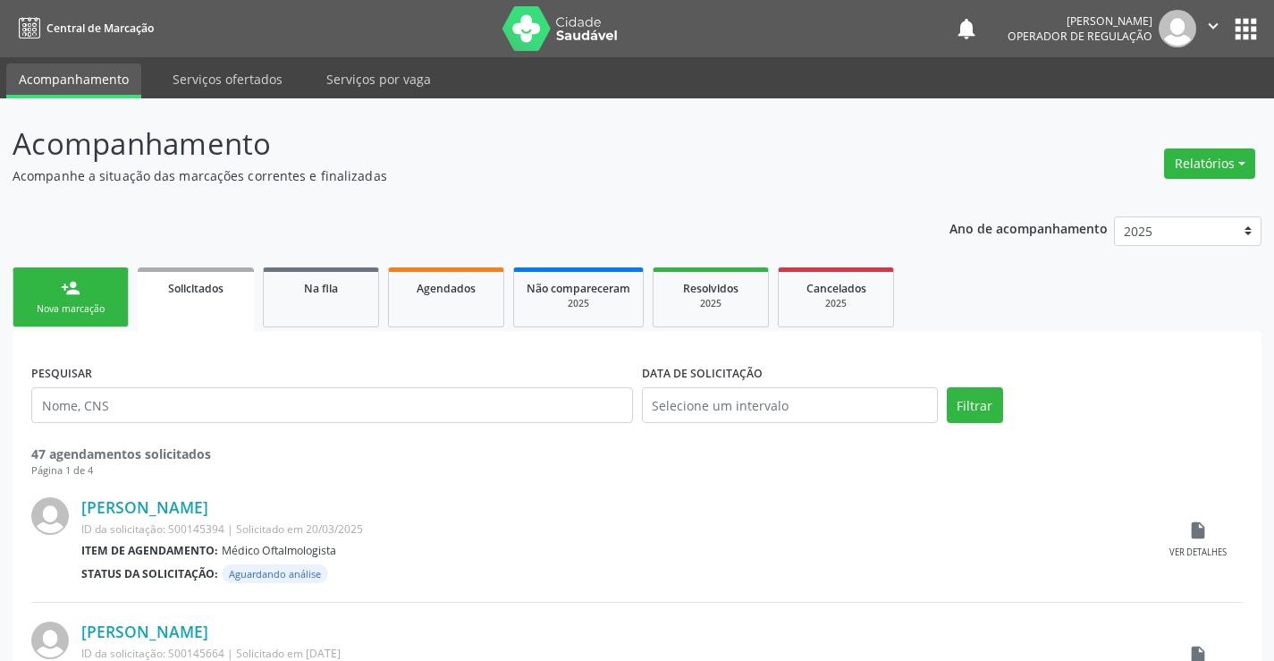
click at [121, 287] on link "person_add Nova marcação" at bounding box center [71, 297] width 116 height 60
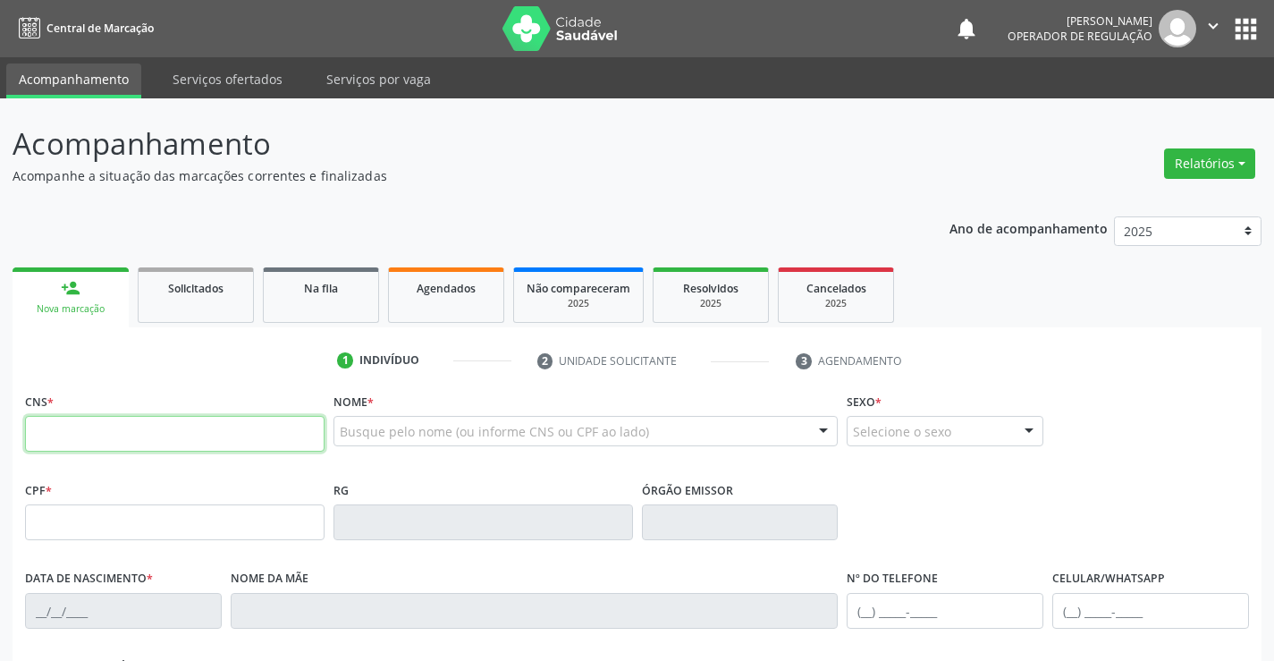
click at [108, 443] on input "text" at bounding box center [174, 434] width 299 height 36
type input "708 9097 4849 6912"
type input "35607191"
type input "[DATE]"
type input "[PHONE_NUMBER]"
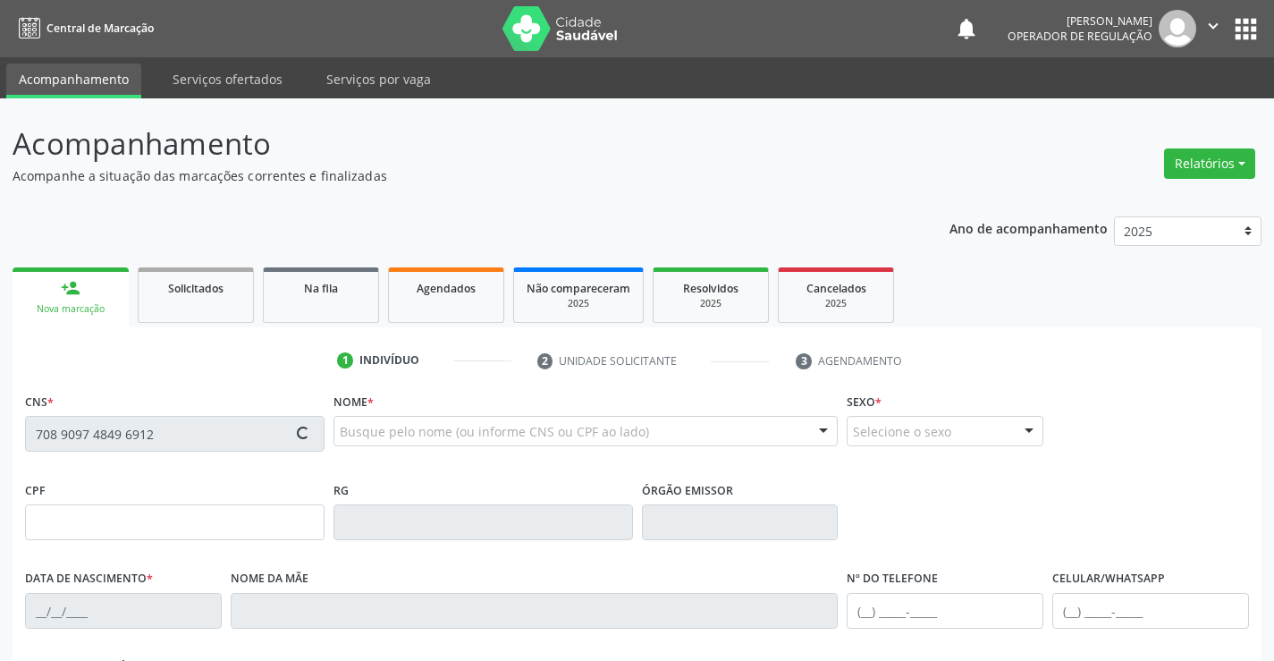
type input "[PHONE_NUMBER]"
type input "302.467.508-63"
type input "S/N"
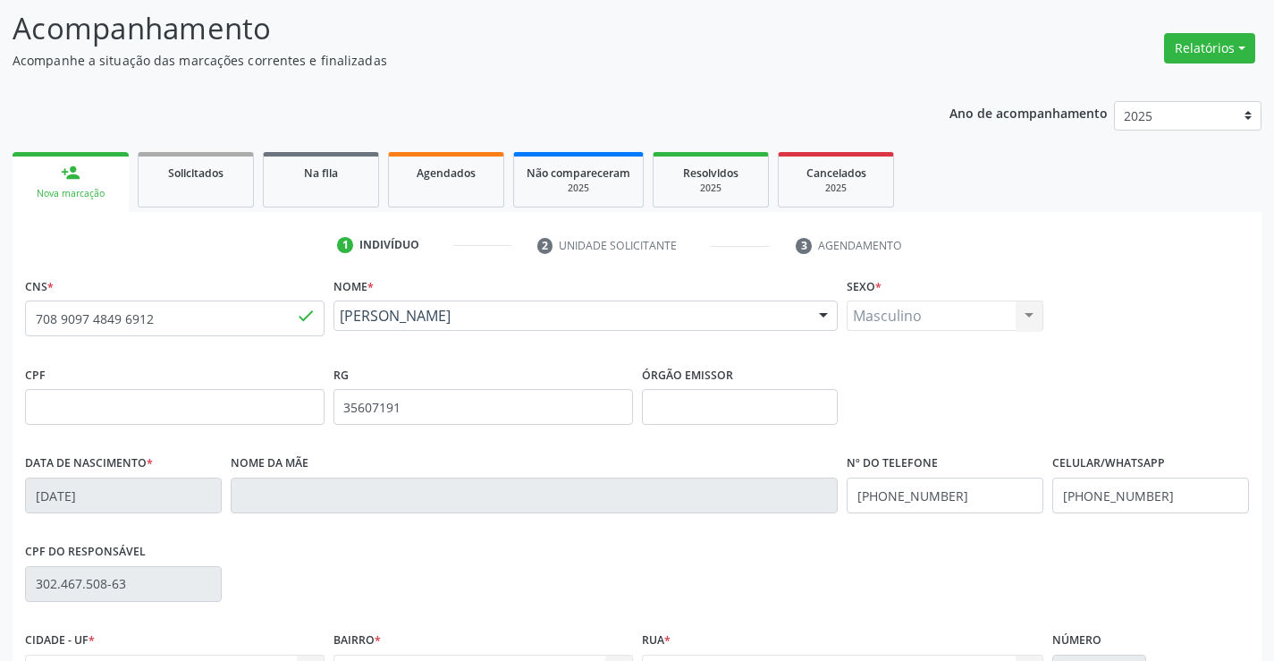
scroll to position [308, 0]
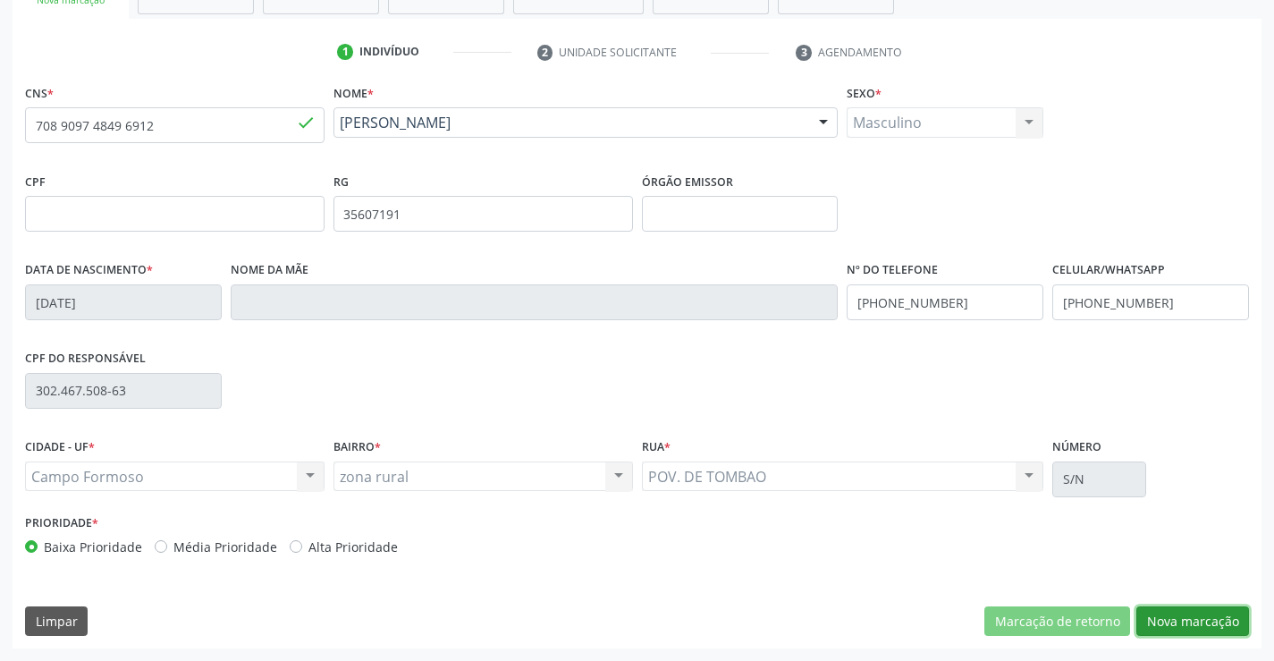
click at [1185, 628] on button "Nova marcação" at bounding box center [1192, 621] width 113 height 30
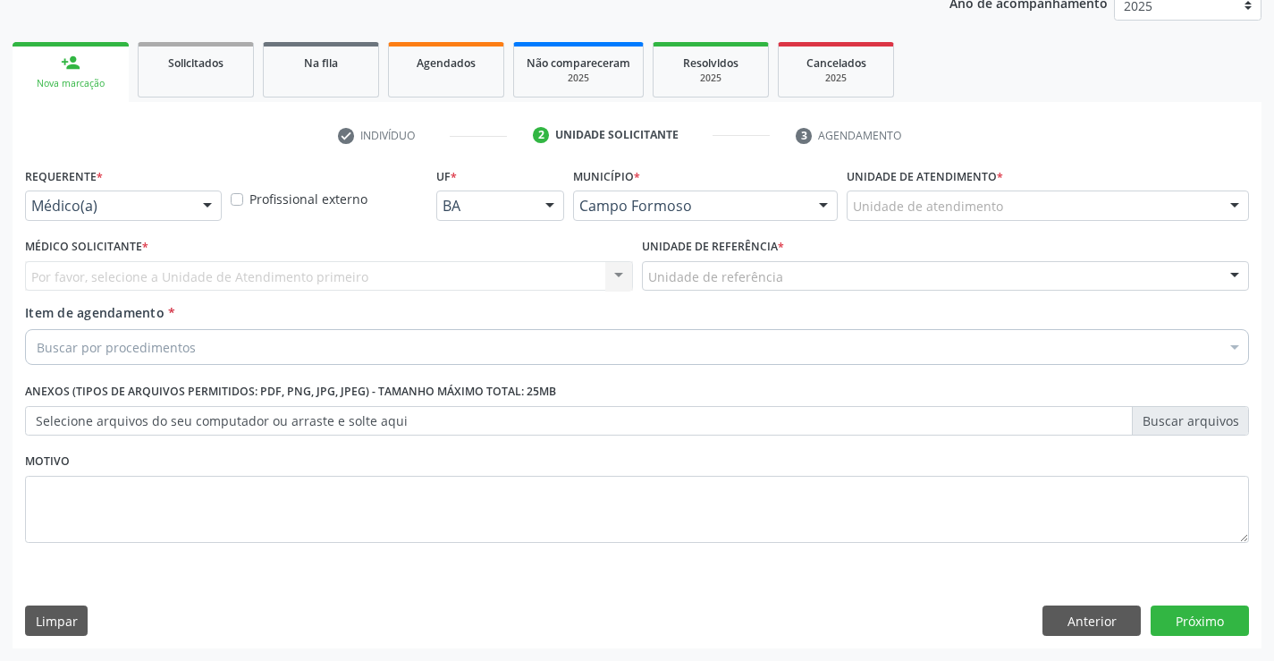
scroll to position [225, 0]
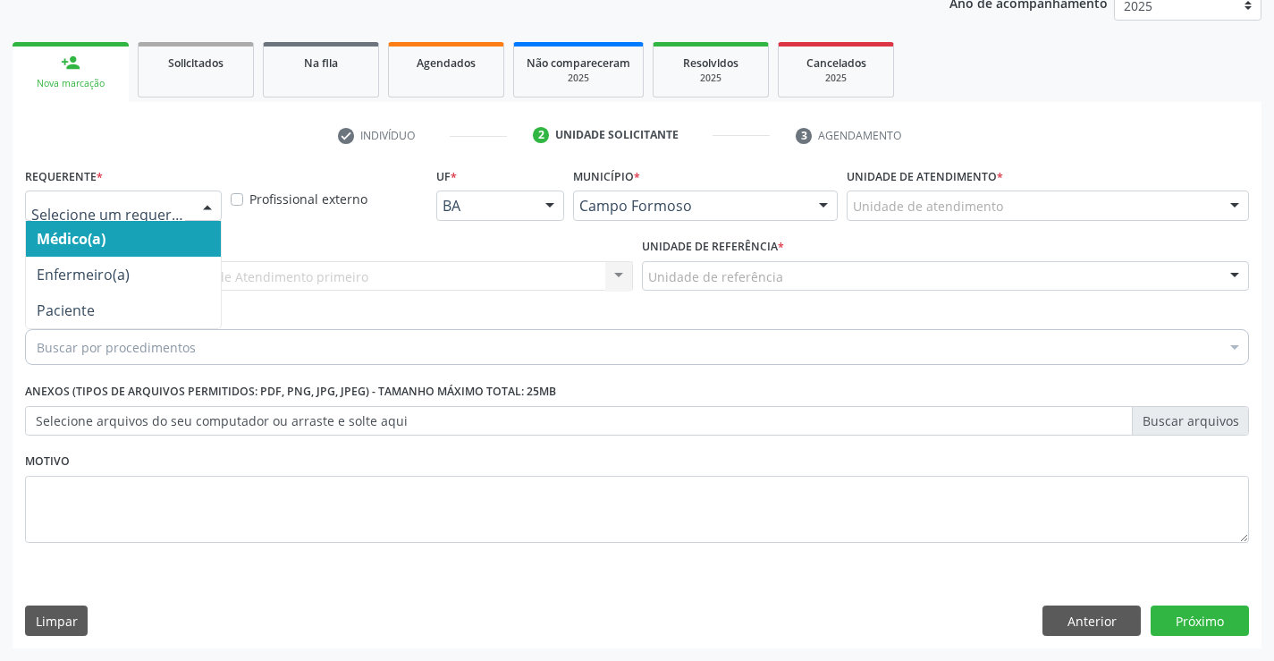
click at [210, 201] on div at bounding box center [207, 206] width 27 height 30
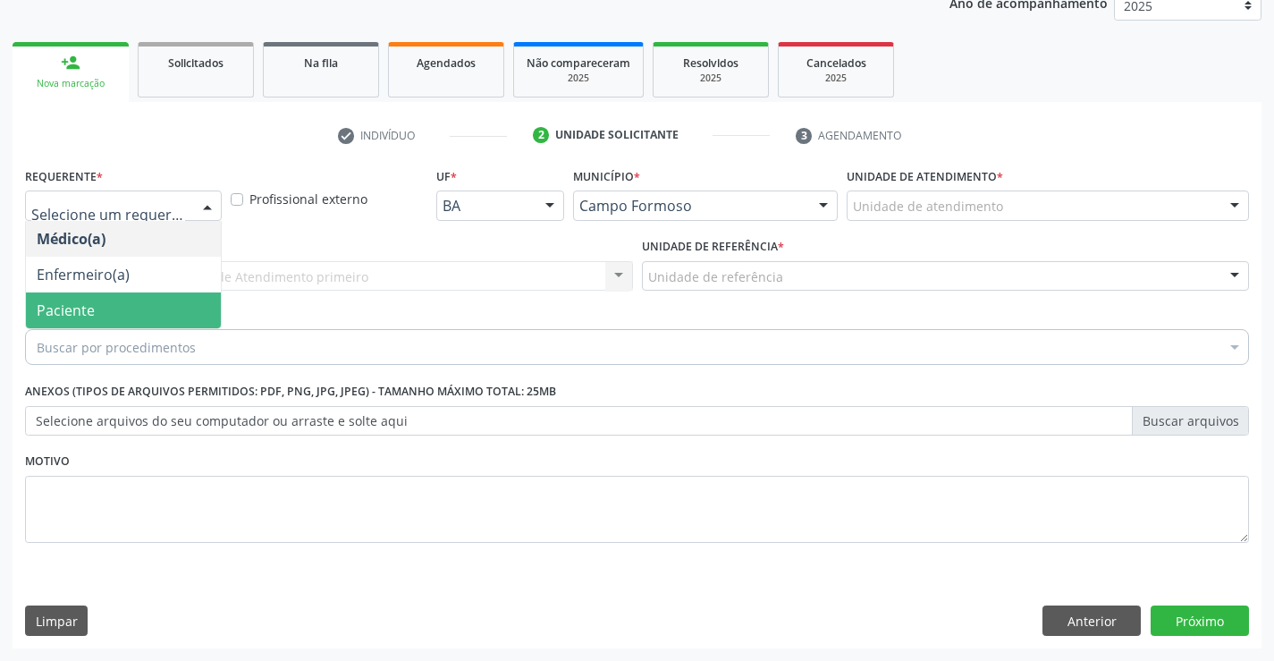
click at [159, 308] on span "Paciente" at bounding box center [123, 310] width 195 height 36
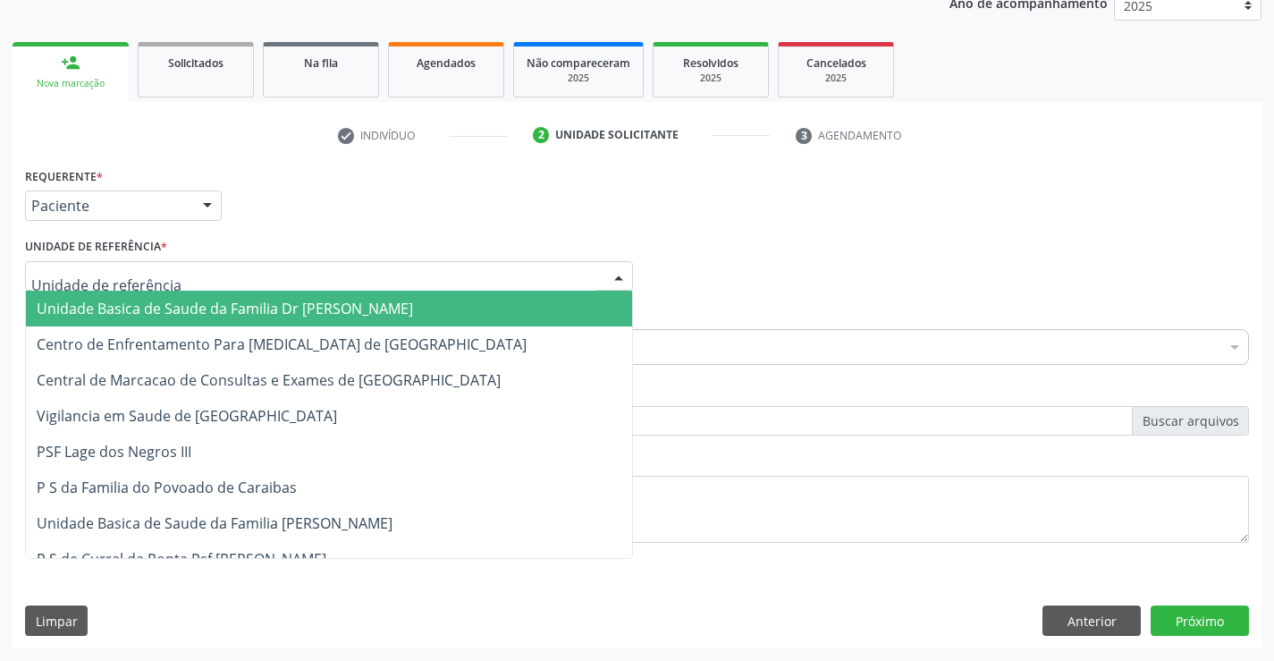
click at [608, 264] on div at bounding box center [618, 277] width 27 height 30
click at [523, 293] on span "Unidade Basica de Saude da Familia Dr [PERSON_NAME]" at bounding box center [329, 309] width 606 height 36
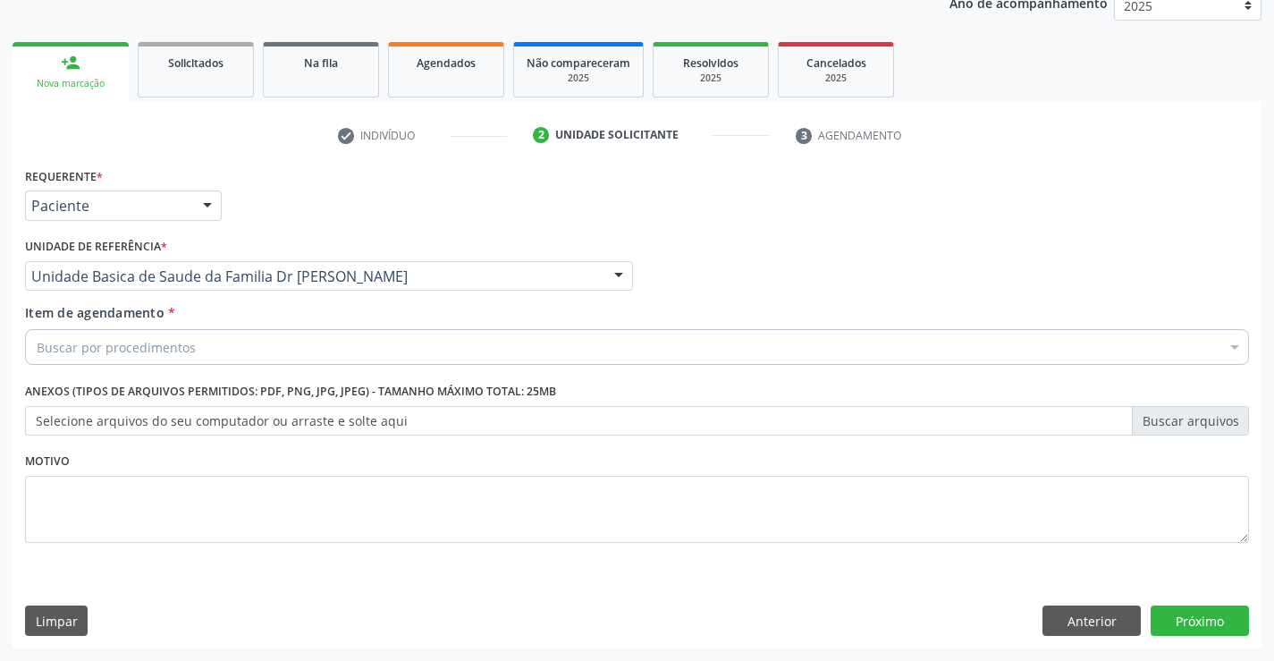
click at [407, 349] on div "Buscar por procedimentos" at bounding box center [637, 347] width 1224 height 36
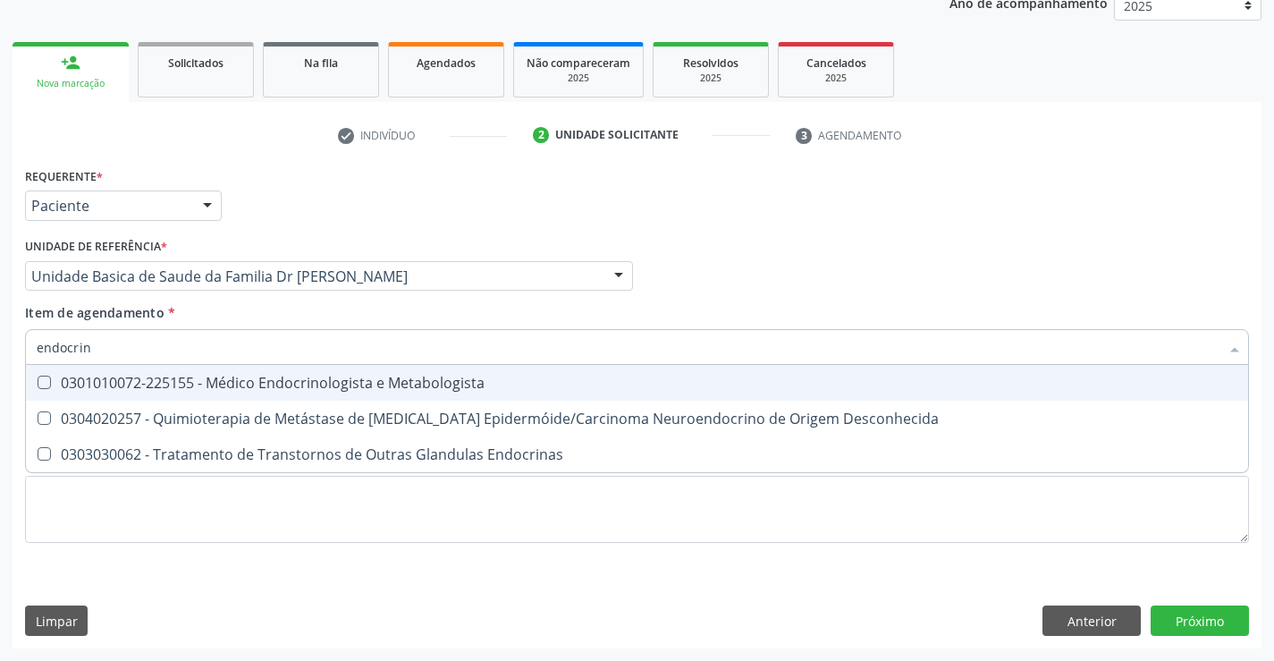
type input "endocrino"
click at [357, 382] on div "0301010072-225155 - Médico Endocrinologista e Metabologista" at bounding box center [637, 382] width 1201 height 14
checkbox Metabologista "true"
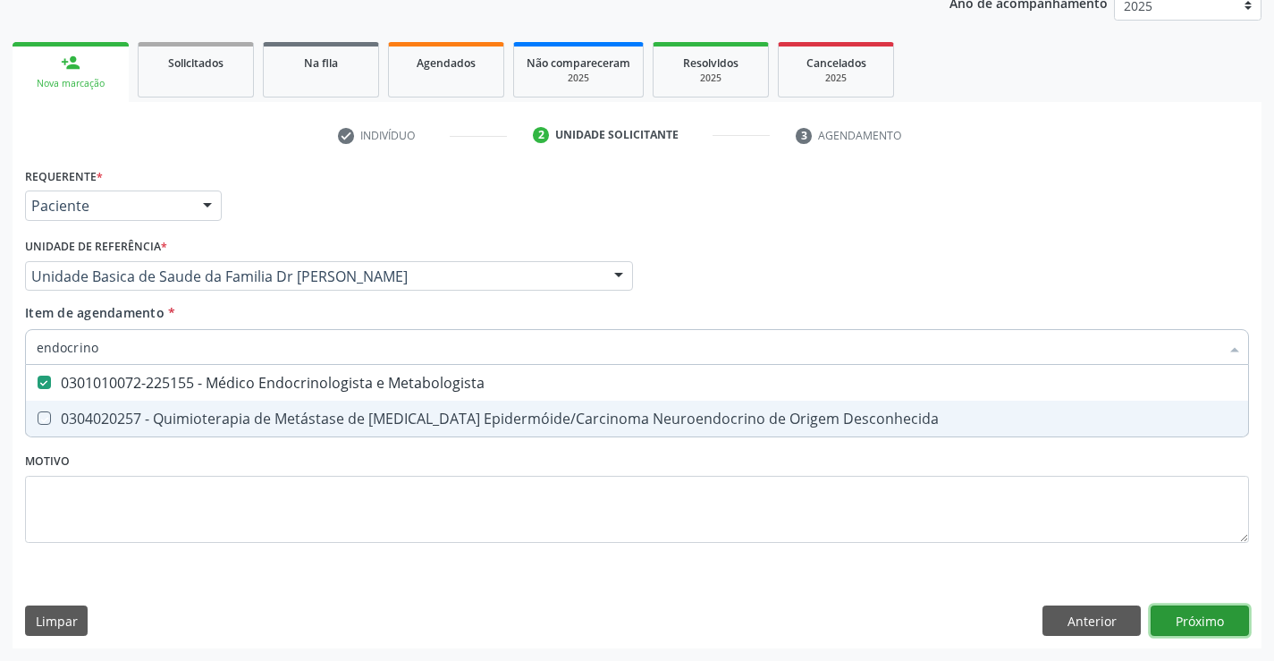
click at [1179, 610] on div "Requerente * Paciente Médico(a) Enfermeiro(a) Paciente Nenhum resultado encontr…" at bounding box center [637, 405] width 1249 height 485
checkbox Desconhecida "true"
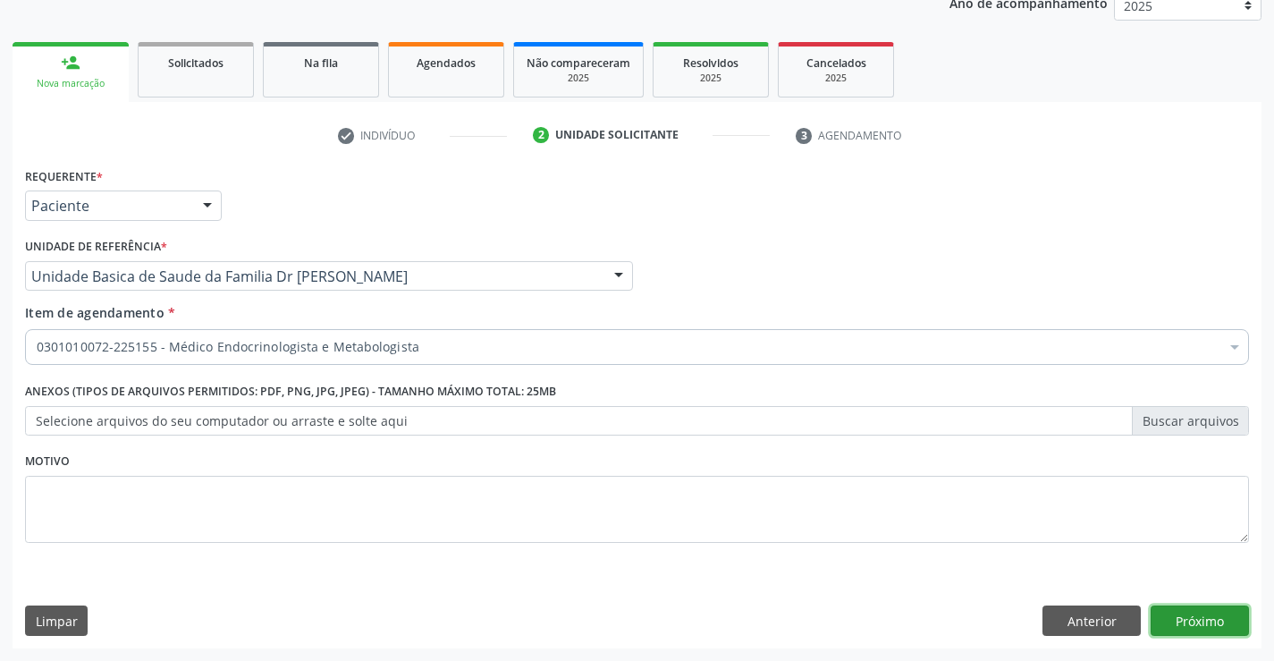
click at [1164, 616] on button "Próximo" at bounding box center [1200, 620] width 98 height 30
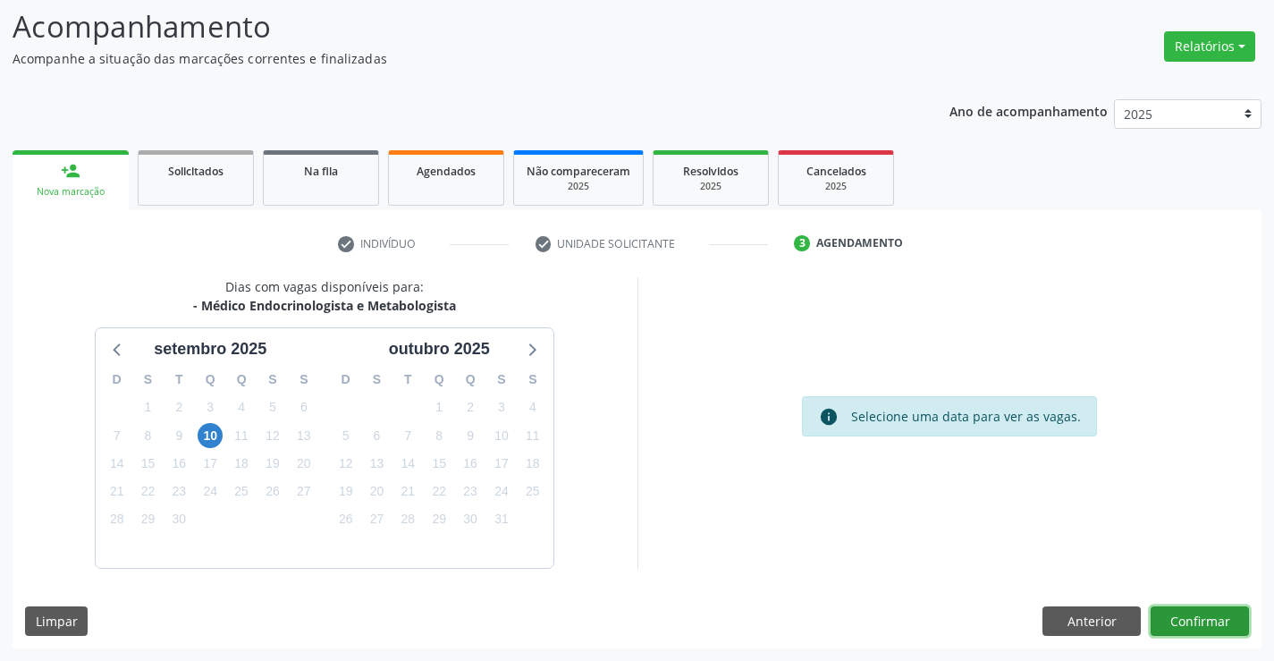
click at [1196, 626] on button "Confirmar" at bounding box center [1200, 621] width 98 height 30
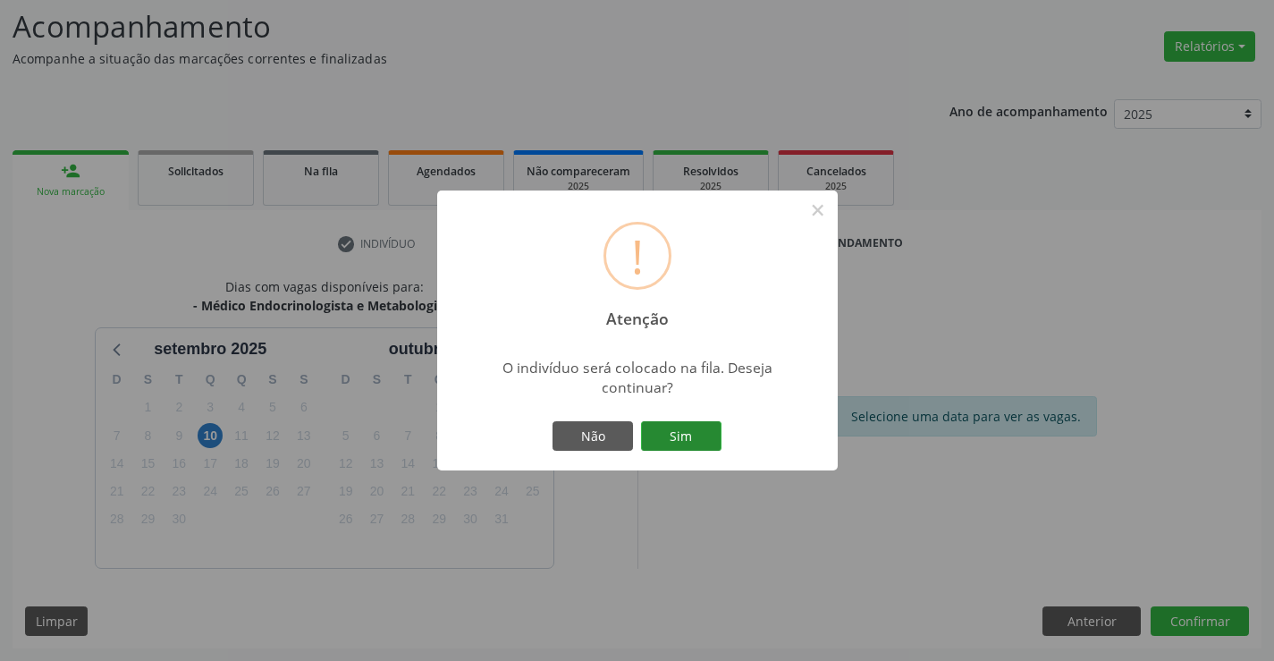
click at [679, 426] on button "Sim" at bounding box center [681, 436] width 80 height 30
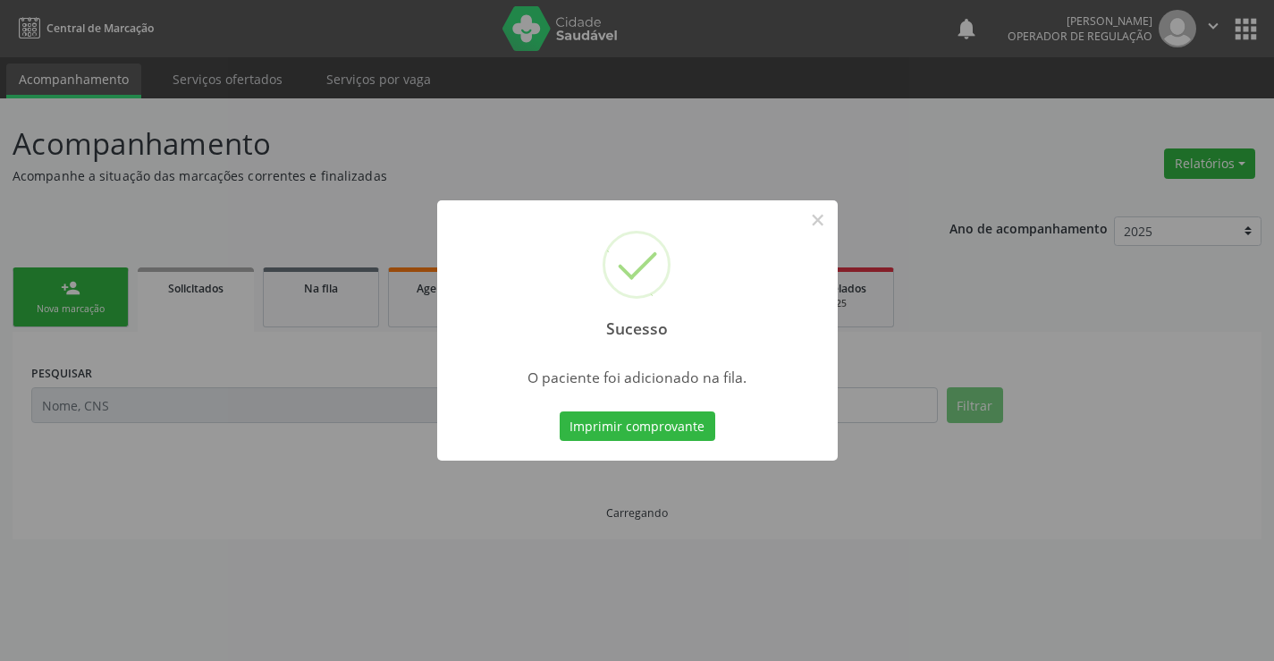
scroll to position [0, 0]
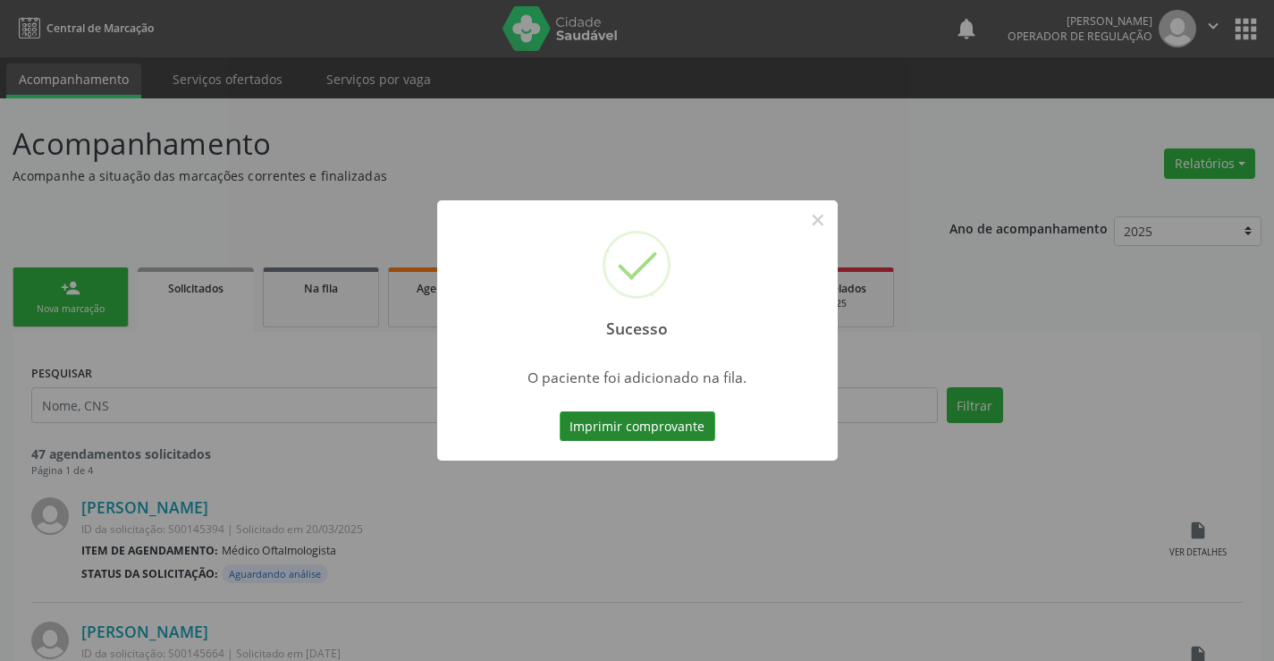
click at [652, 417] on button "Imprimir comprovante" at bounding box center [638, 426] width 156 height 30
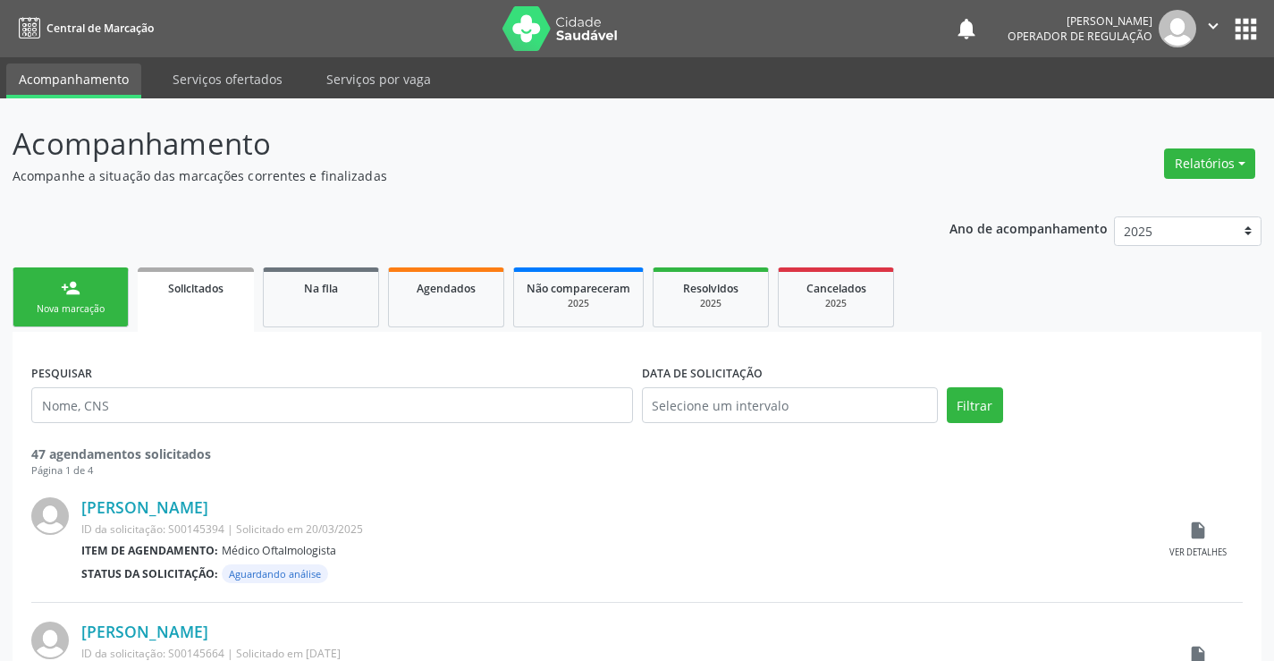
click at [86, 287] on link "person_add Nova marcação" at bounding box center [71, 297] width 116 height 60
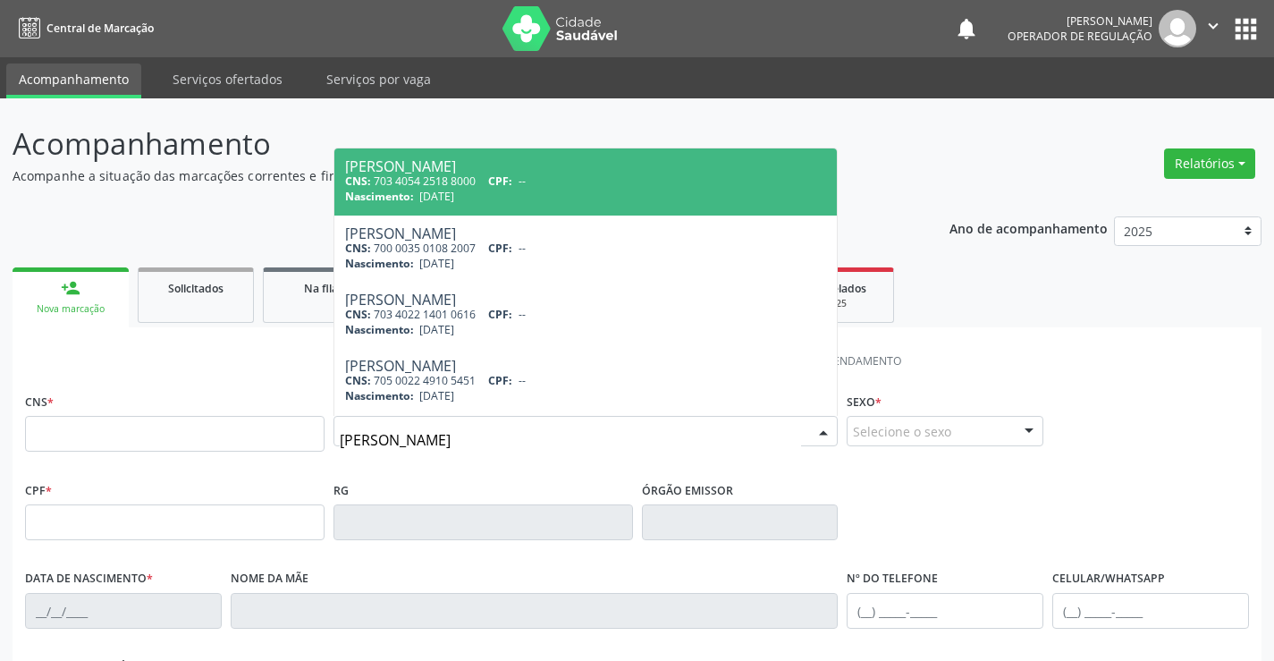
type input "[PERSON_NAME]"
type input "703 4054 2518 8000"
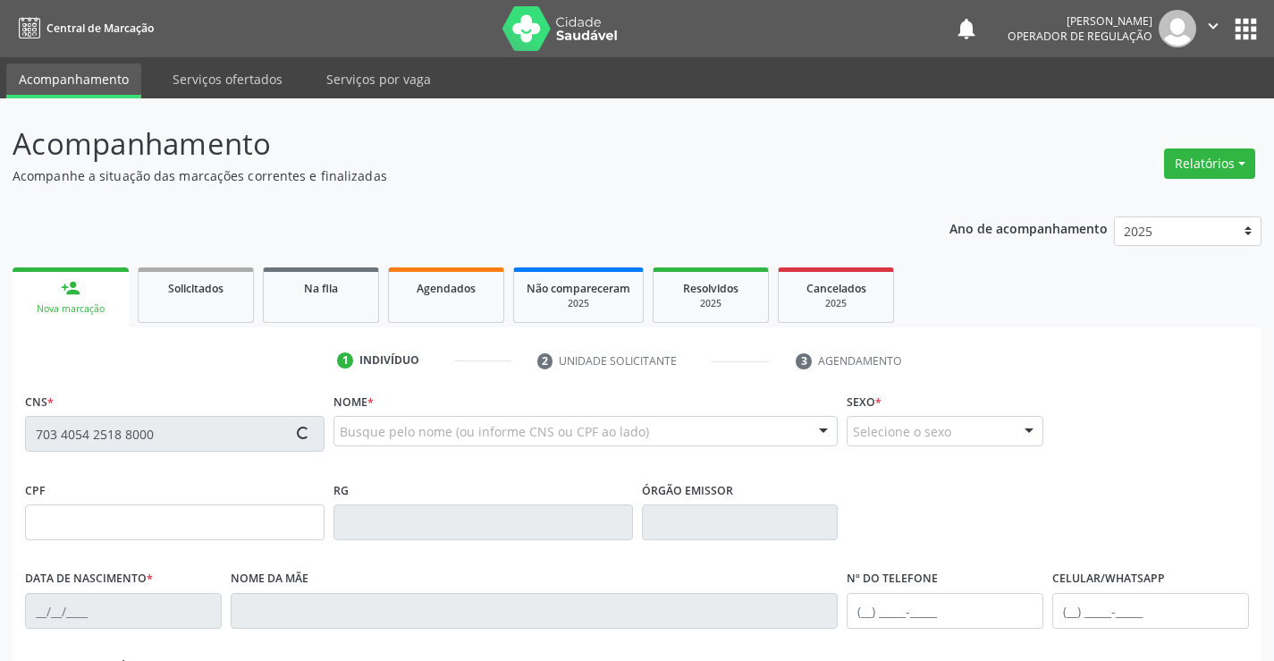
type input "1415878900"
type input "[DATE]"
type input "[PHONE_NUMBER]"
type input "036.041.575-01"
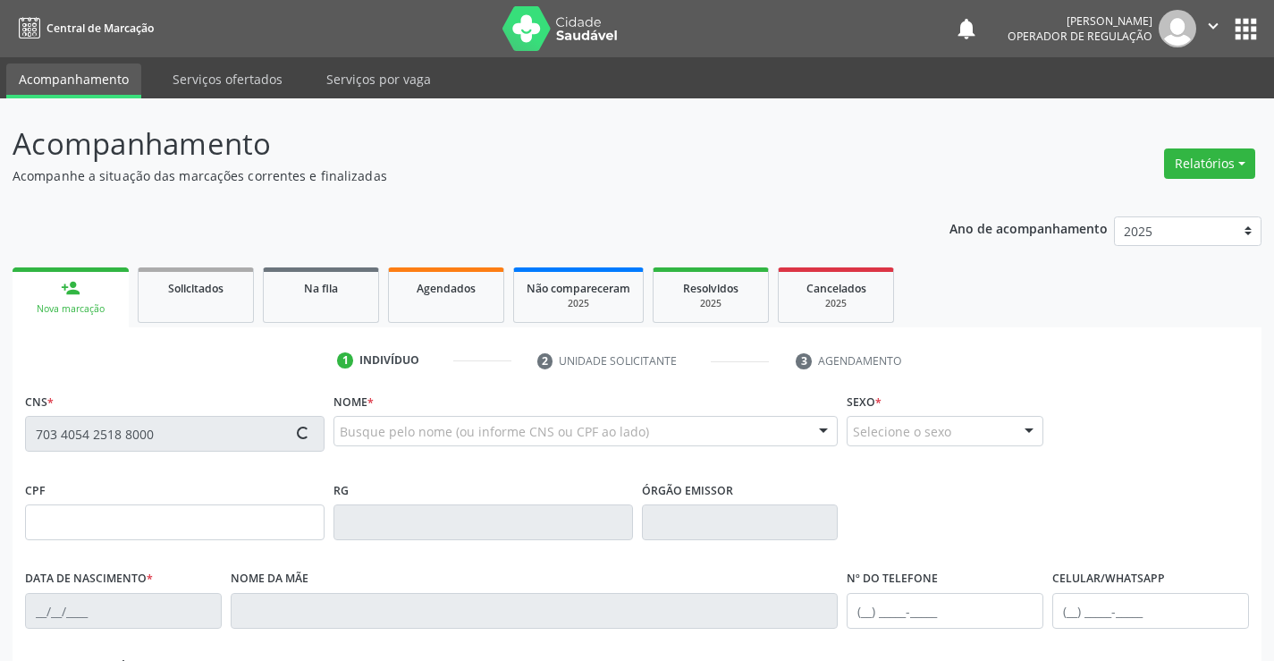
type input "SN"
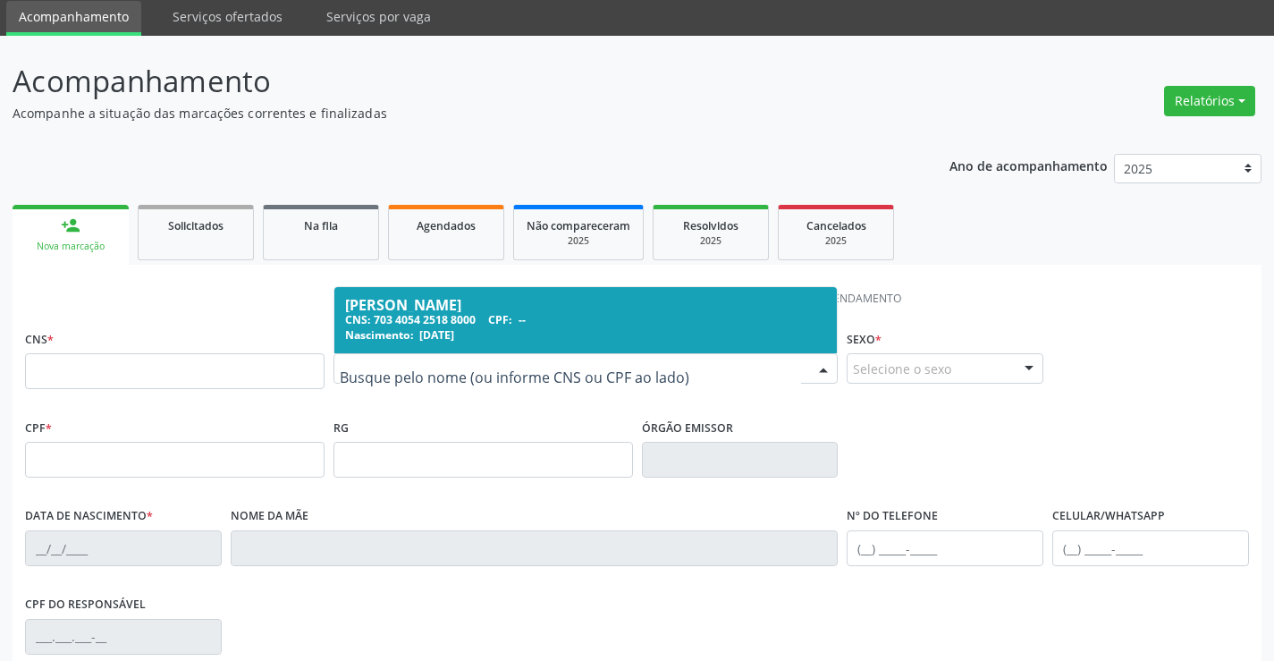
scroll to position [40, 0]
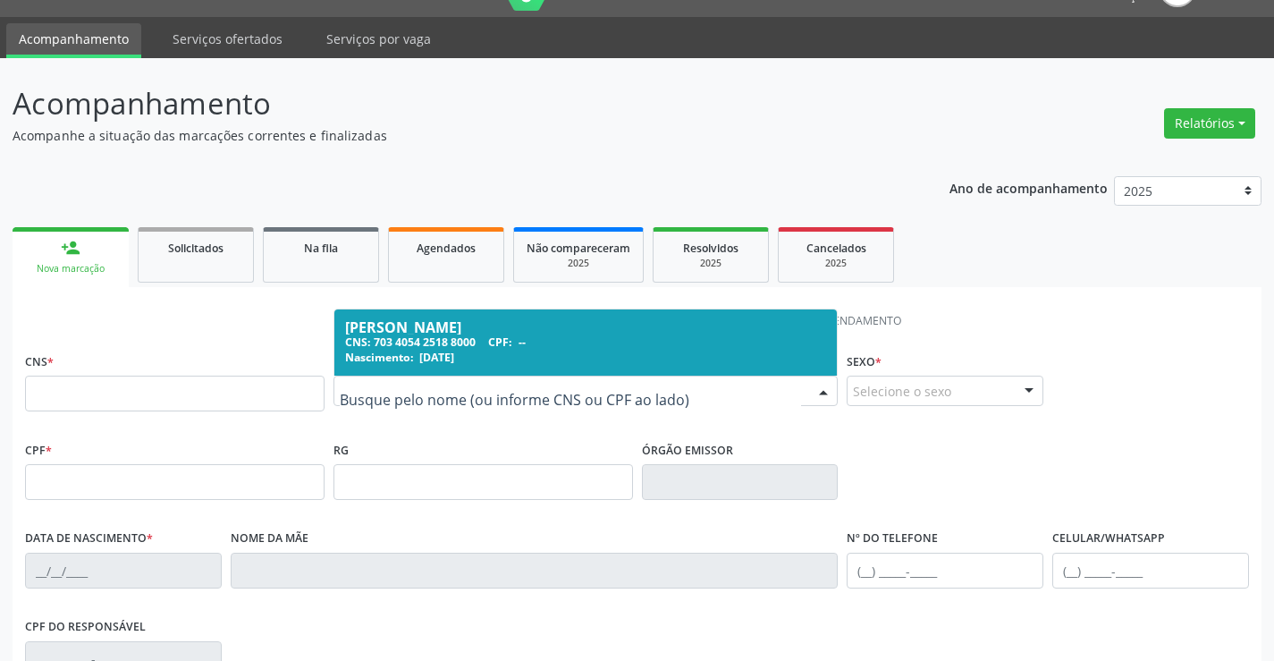
click at [1085, 282] on ul "person_add Nova marcação Solicitados Na fila Agendados Não compareceram 2025 Re…" at bounding box center [637, 255] width 1249 height 64
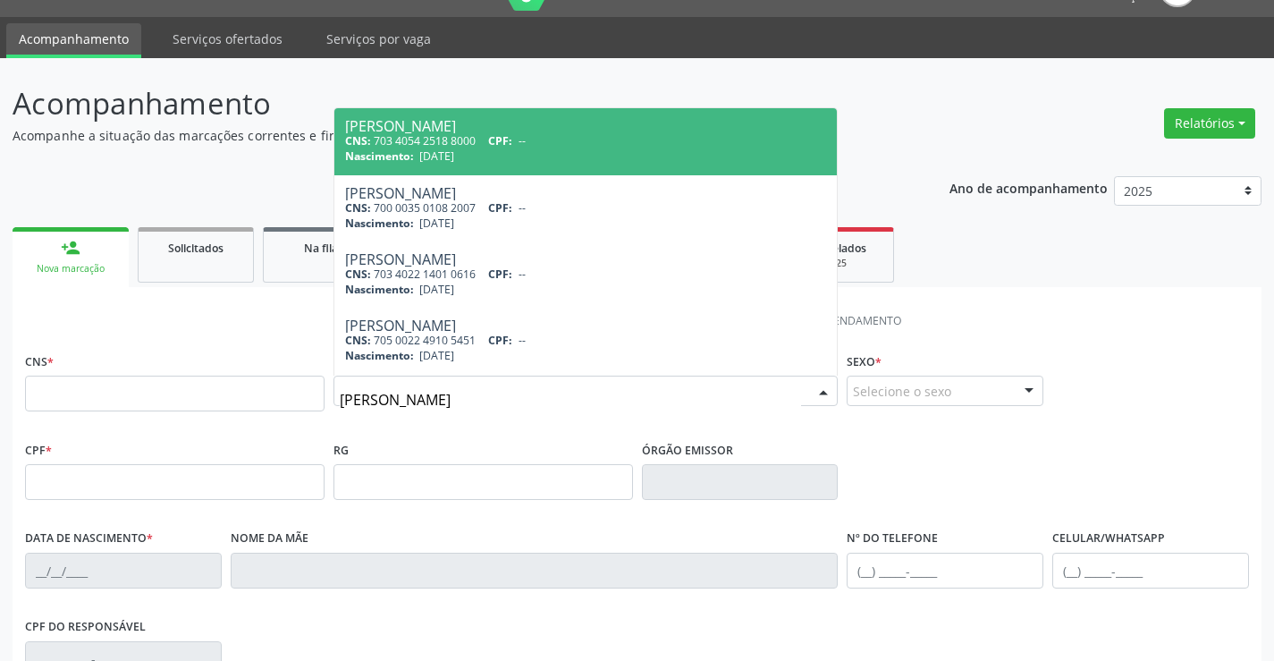
type input "[PERSON_NAME]"
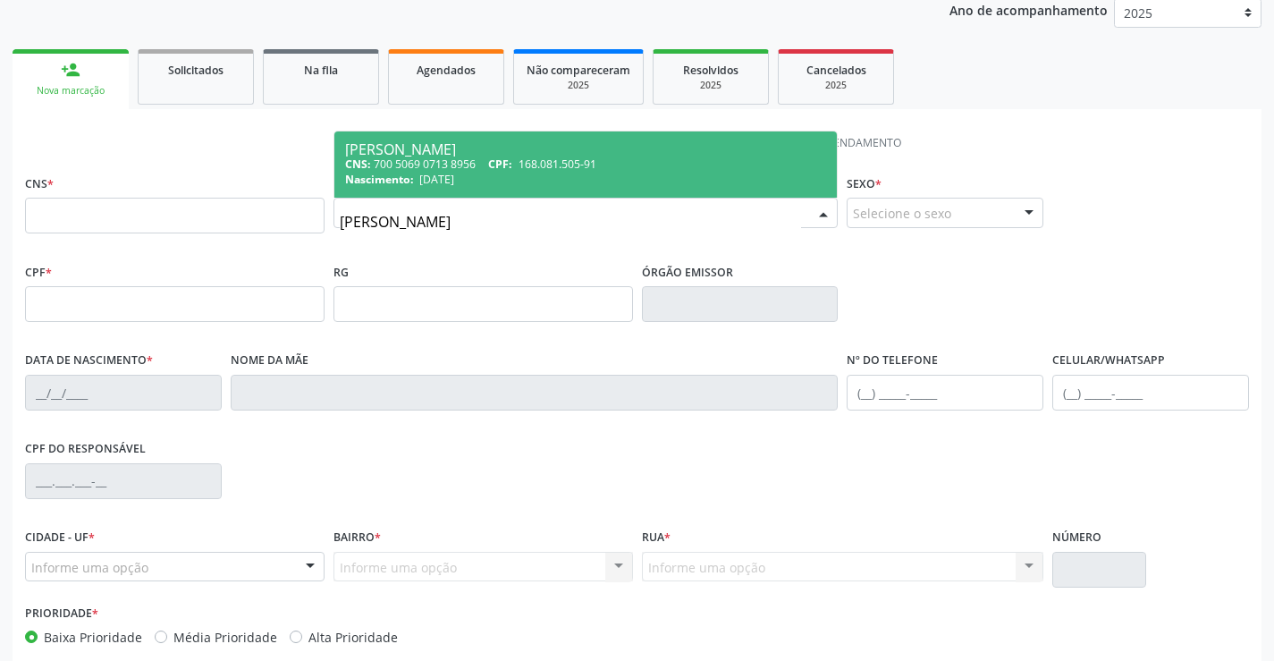
scroll to position [219, 0]
click at [491, 166] on div "CNS: 700 5069 0713 8956 CPF: 168.081.505-91" at bounding box center [586, 163] width 482 height 15
type input "700 5069 0713 8956"
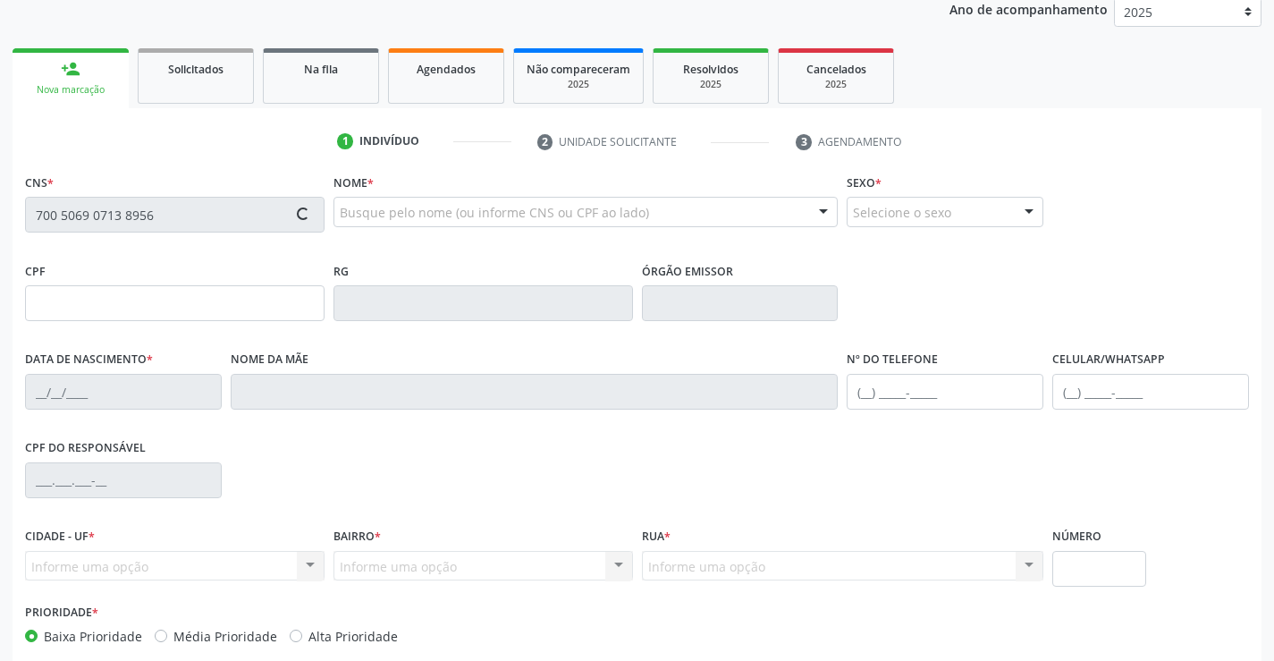
type input "168.081.505-91"
type input "0382244966"
type input "[DATE]"
type input "[PHONE_NUMBER]"
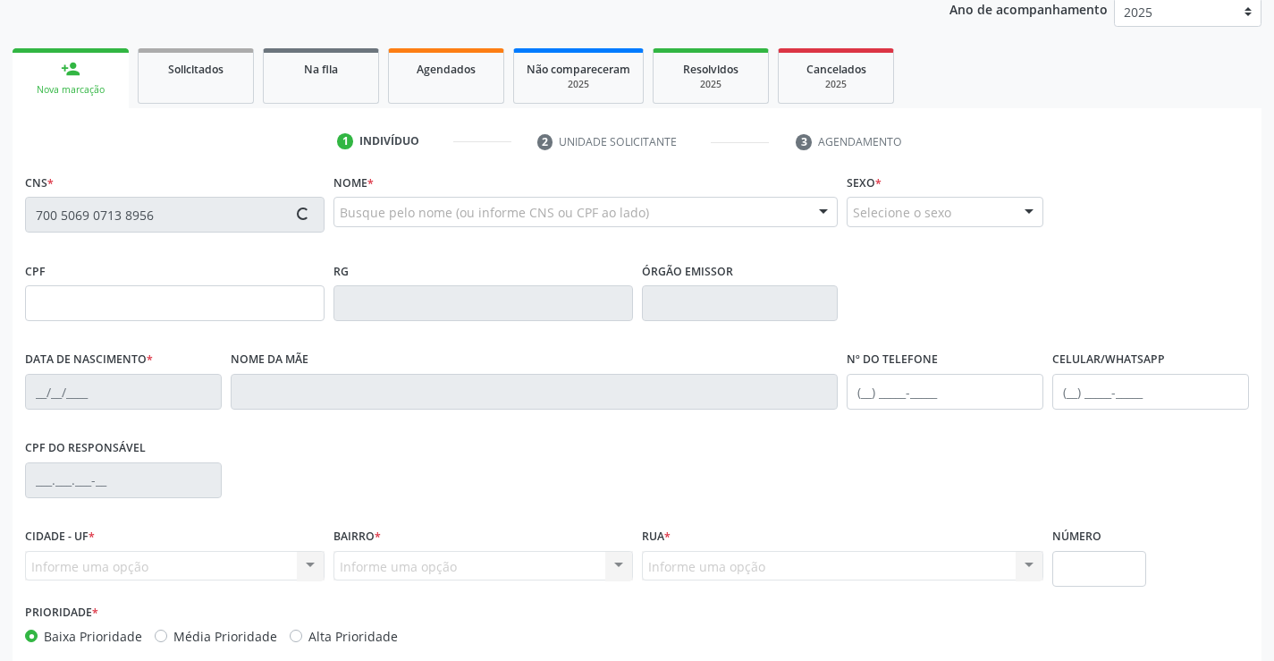
type input "168.081.505-91"
type input "165"
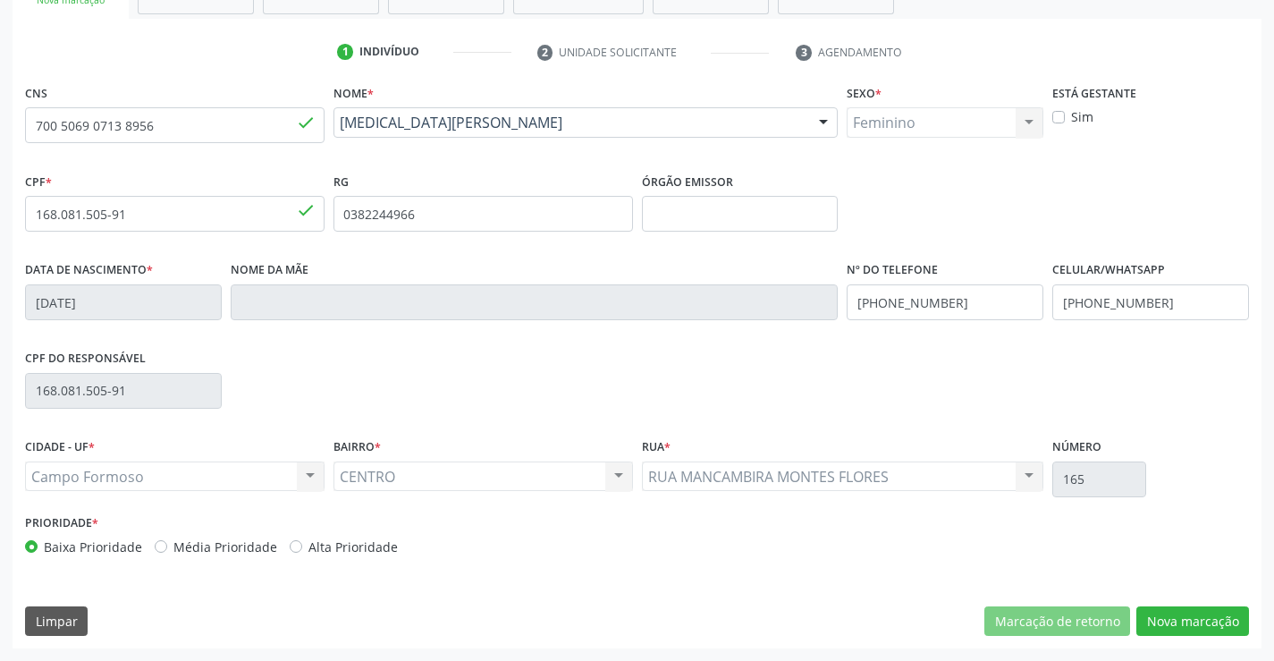
scroll to position [0, 0]
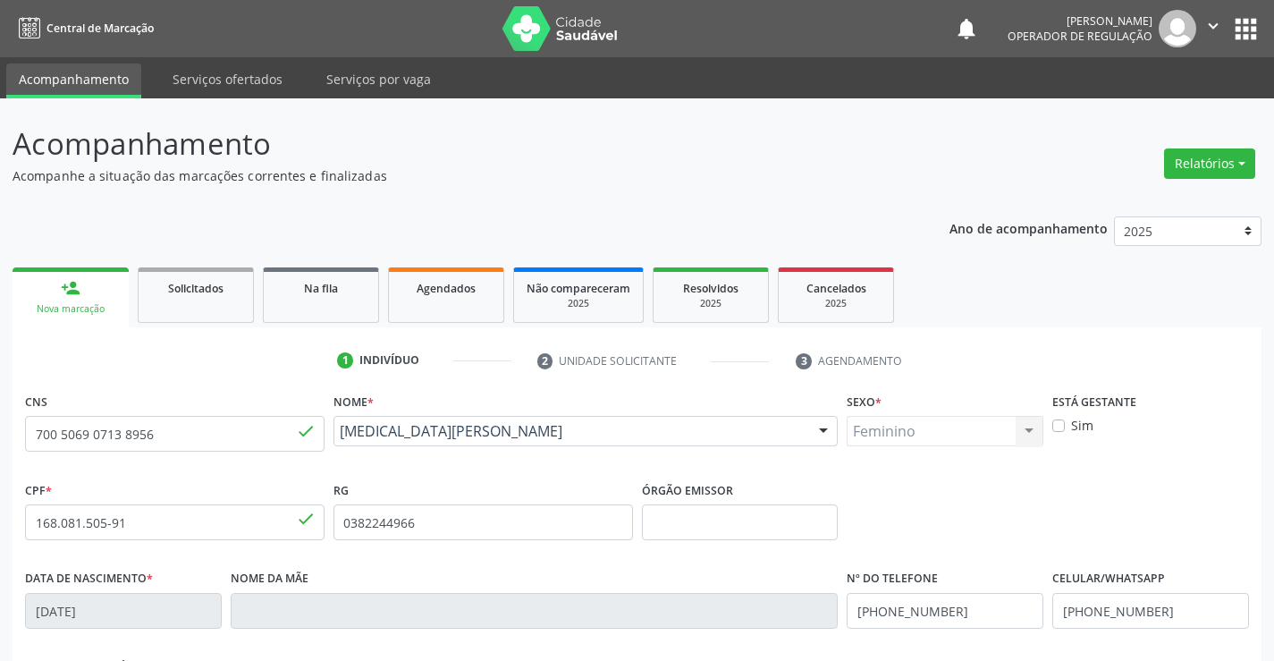
click at [1197, 21] on button "" at bounding box center [1213, 29] width 34 height 38
click at [1162, 106] on link "Sair" at bounding box center [1167, 109] width 123 height 25
